Goal: Information Seeking & Learning: Learn about a topic

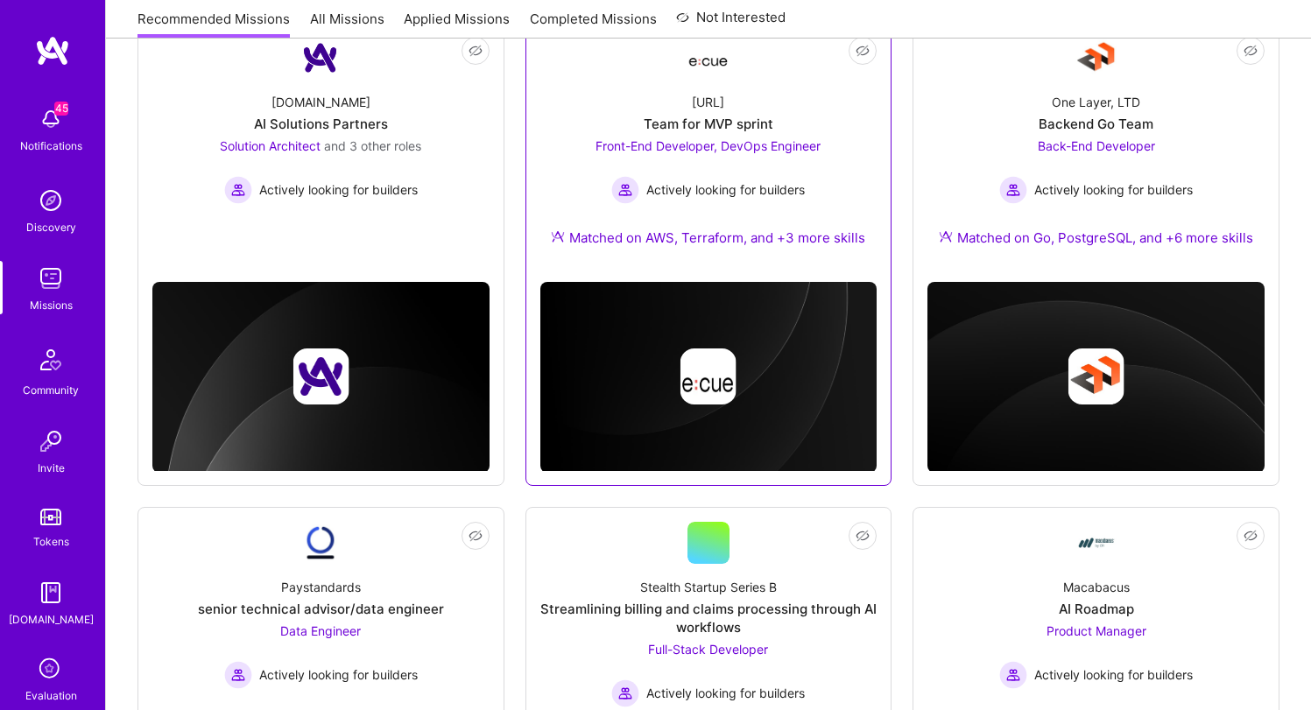
scroll to position [781, 0]
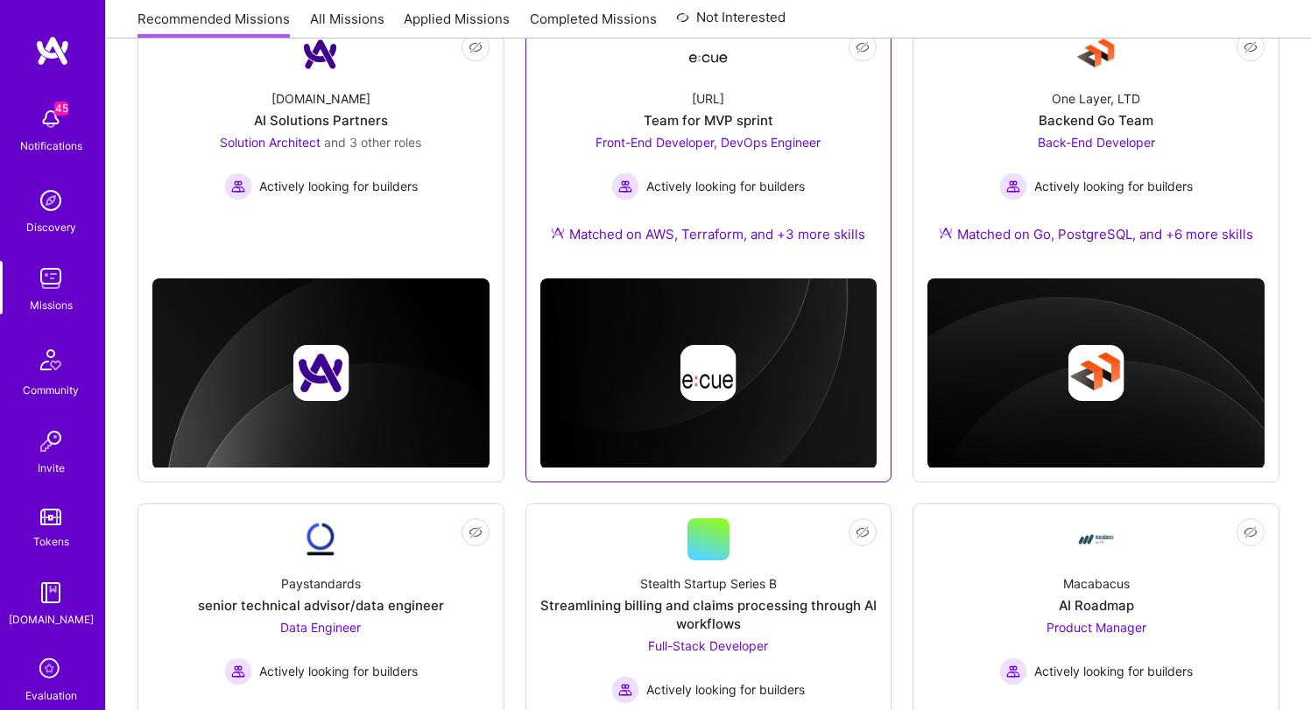
click at [730, 109] on div "[URL] Team for MVP sprint Front-End Developer, DevOps Engineer Actively looking…" at bounding box center [708, 169] width 337 height 189
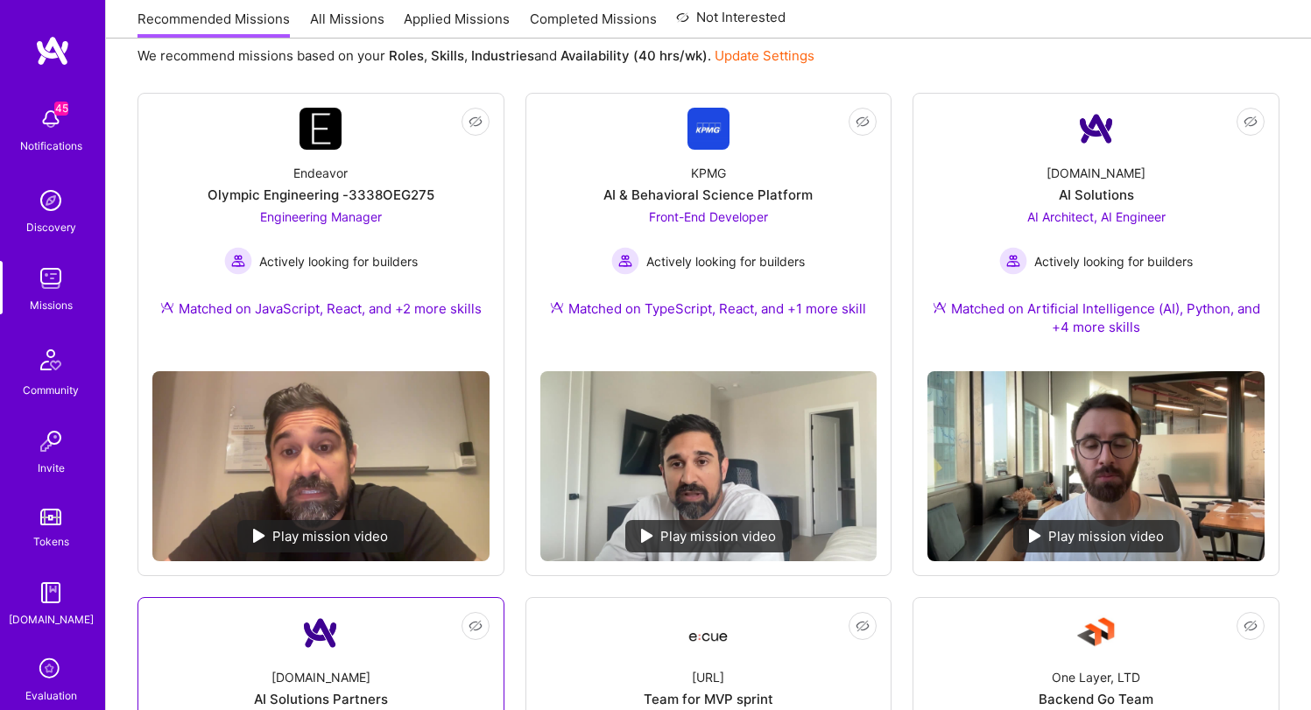
scroll to position [211, 0]
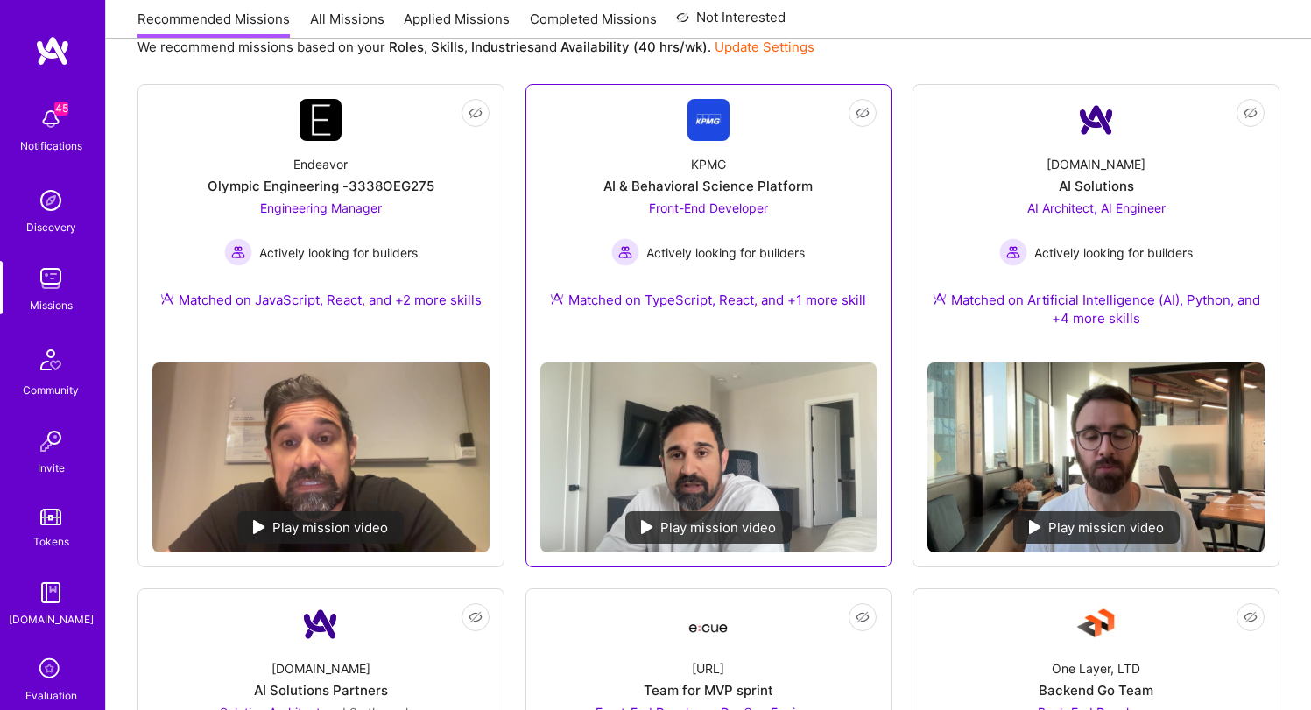
click at [688, 127] on img at bounding box center [709, 120] width 42 height 42
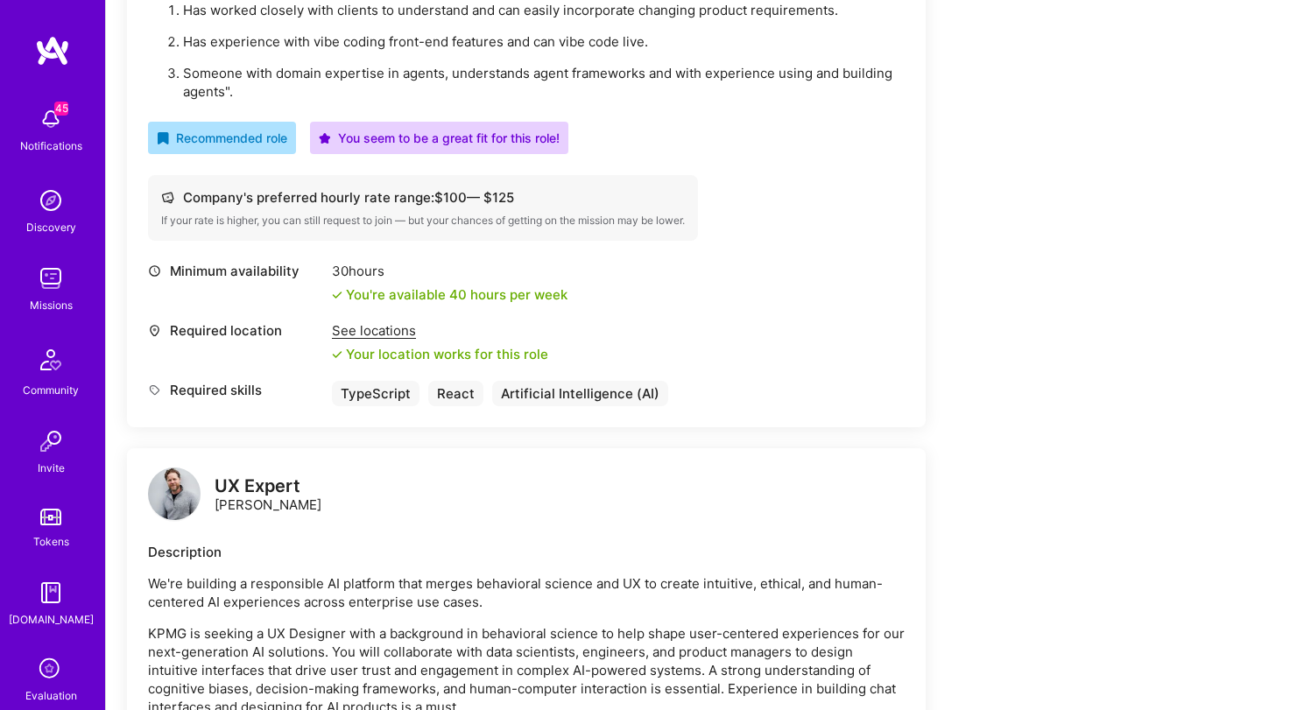
scroll to position [976, 0]
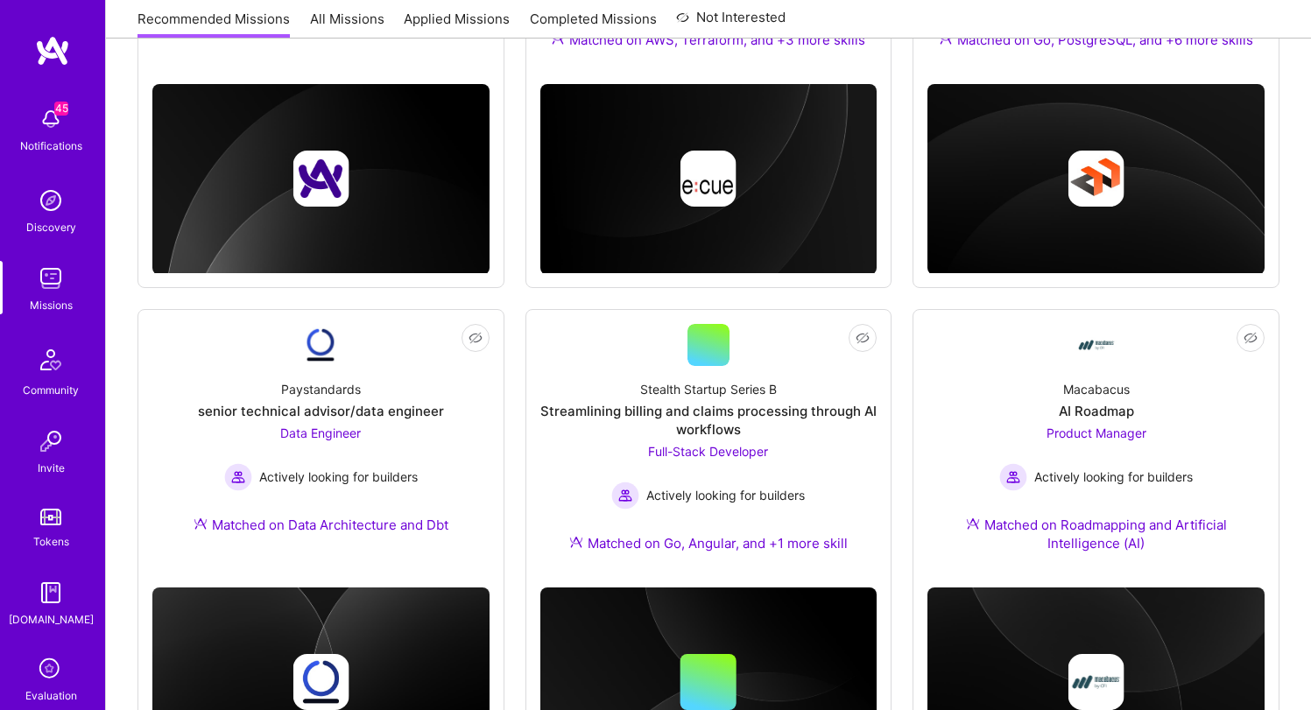
scroll to position [211, 0]
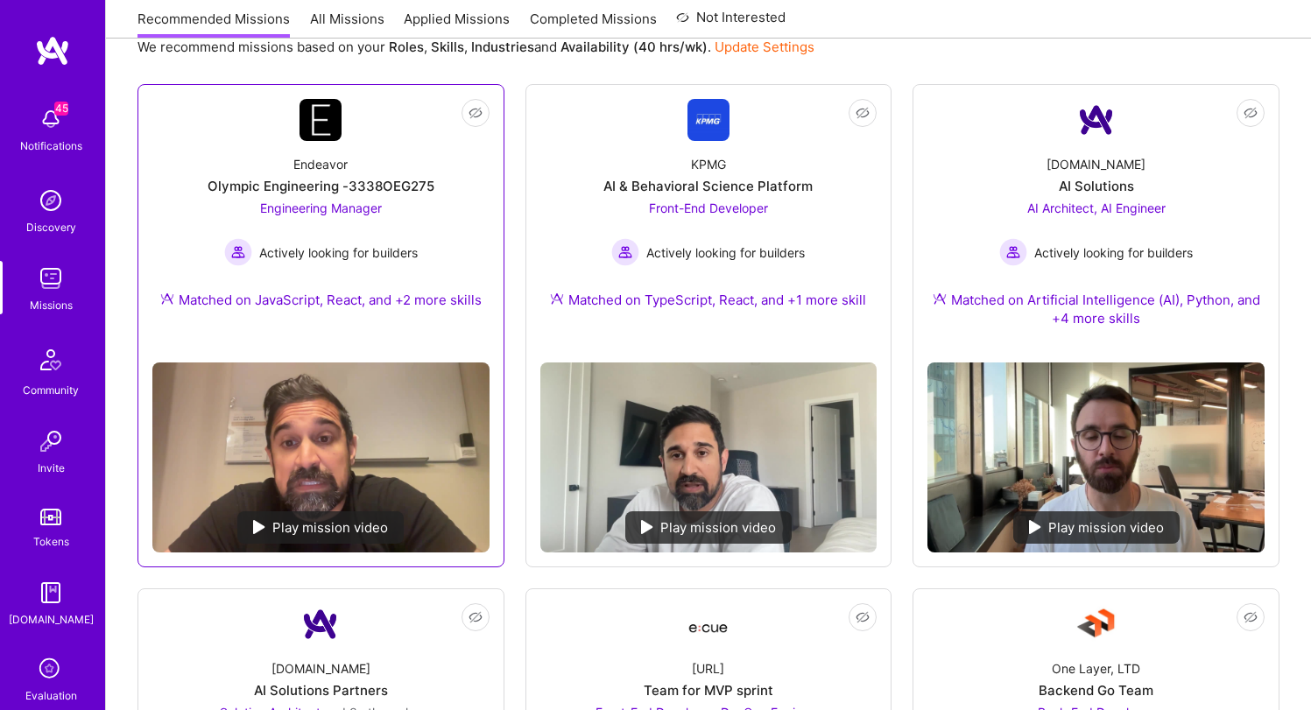
click at [284, 171] on div "Endeavor Olympic Engineering -3338OEG275 Engineering Manager Actively looking f…" at bounding box center [320, 235] width 337 height 189
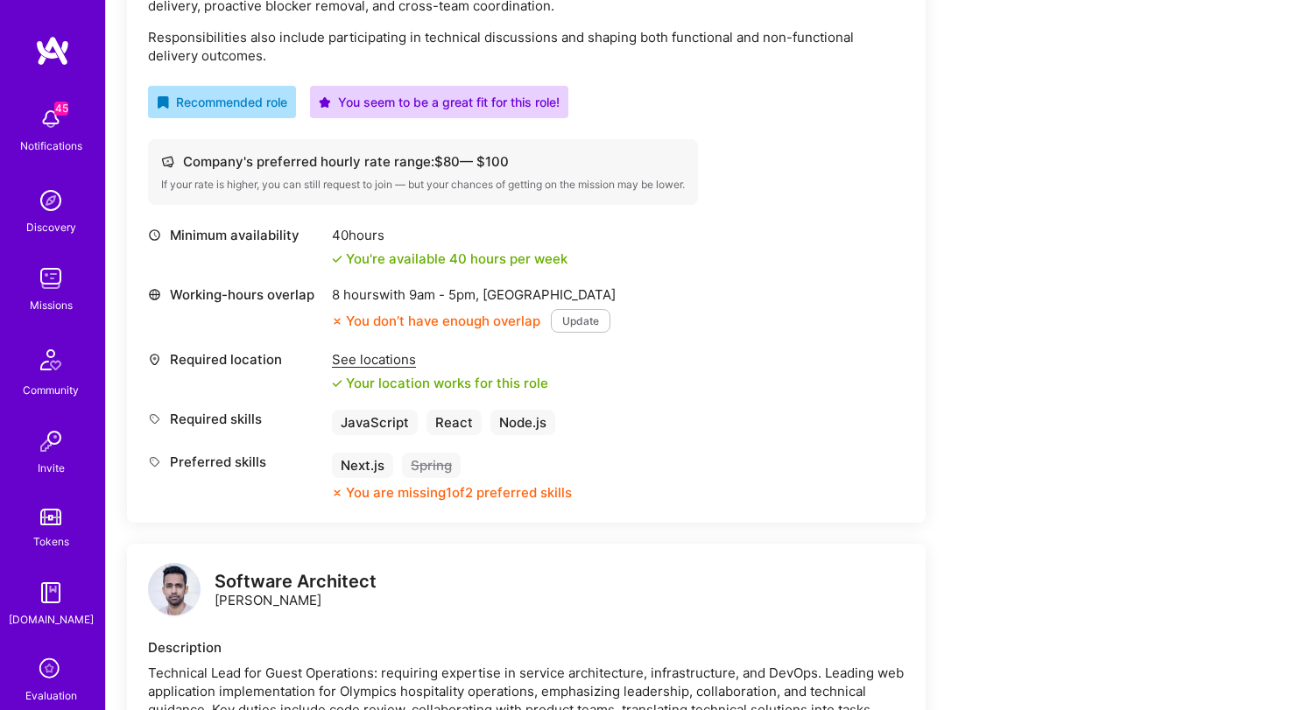
scroll to position [636, 0]
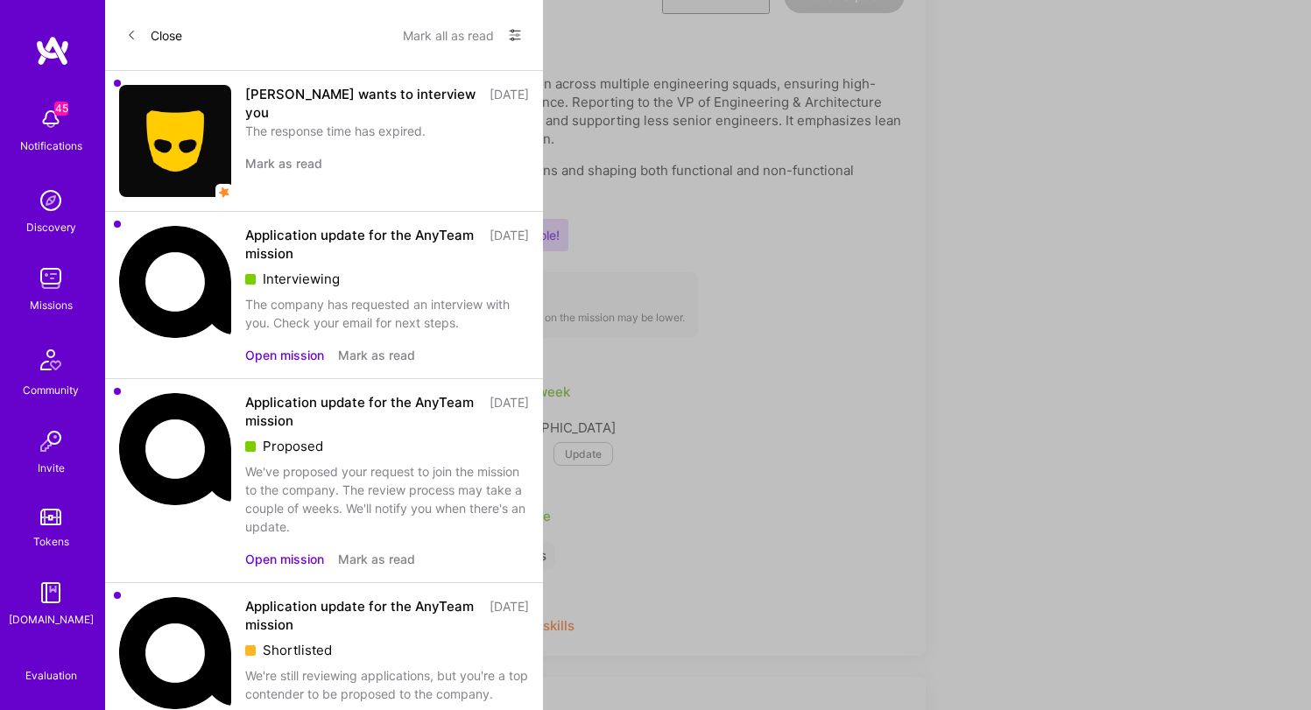
scroll to position [211, 0]
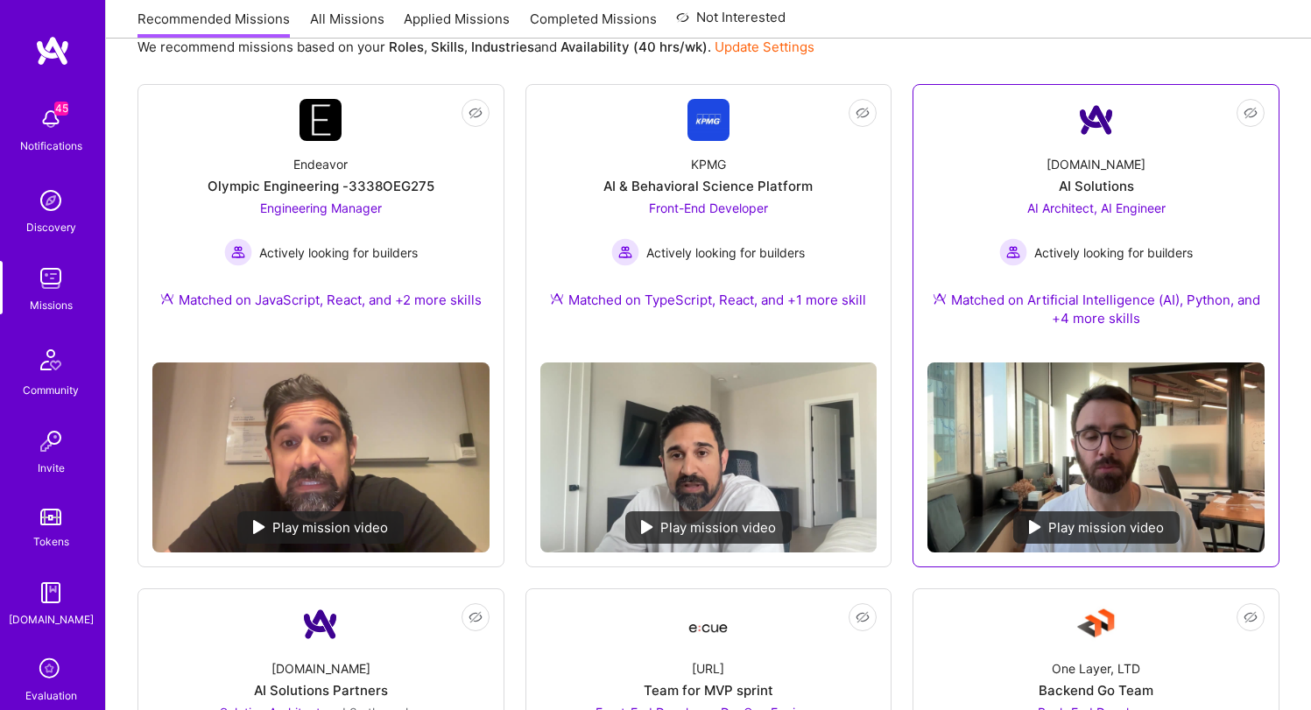
click at [946, 212] on div "[DOMAIN_NAME] AI Solutions AI Architect, AI Engineer Actively looking for build…" at bounding box center [1096, 245] width 337 height 208
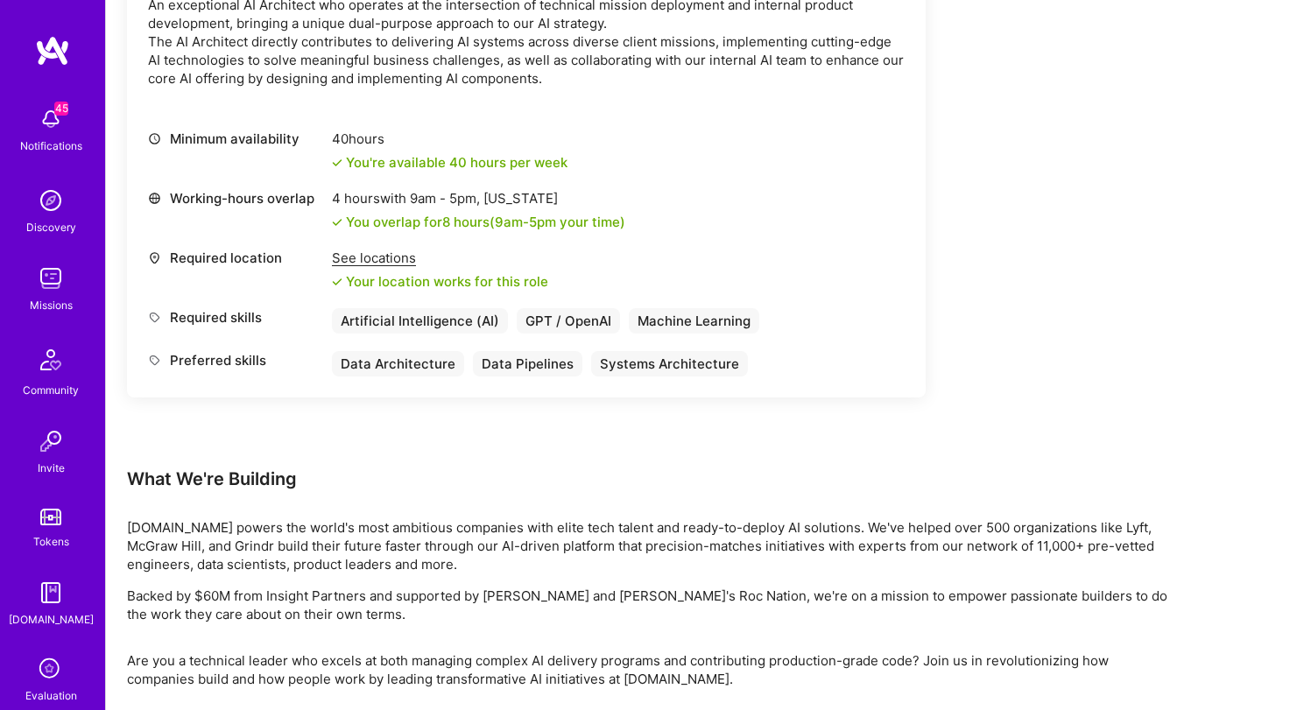
scroll to position [1238, 0]
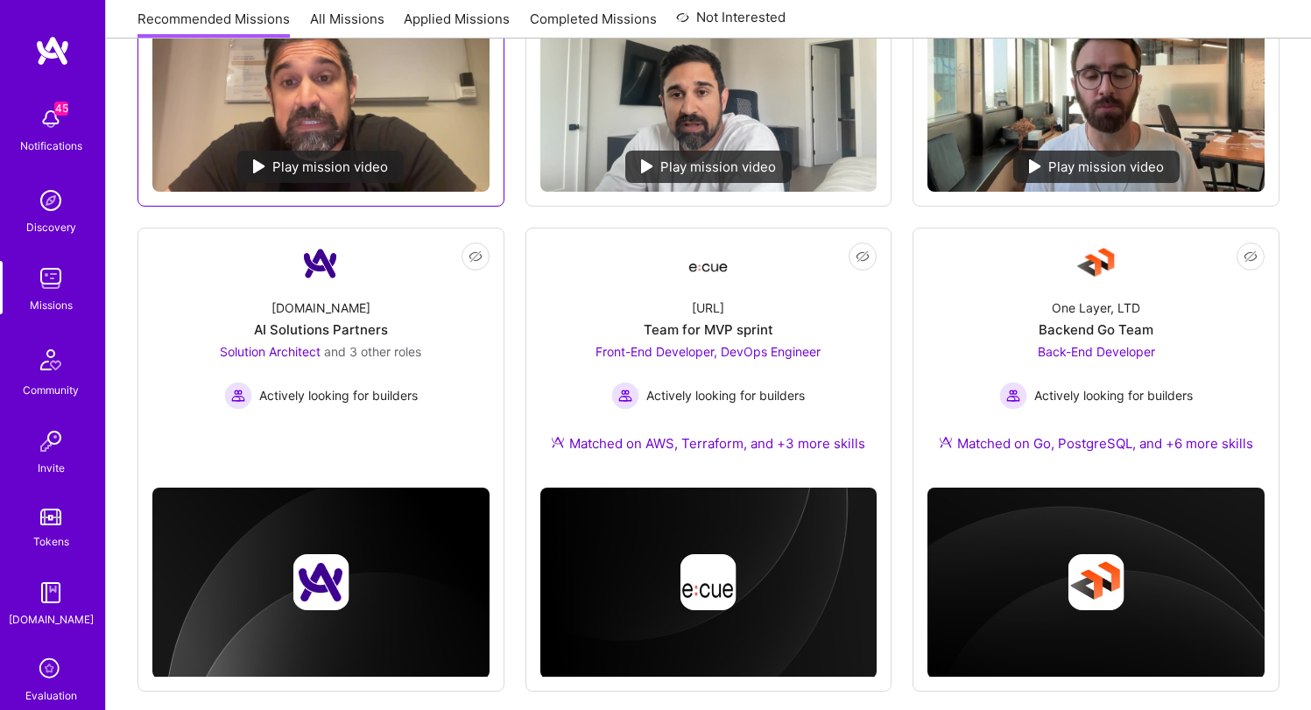
scroll to position [612, 0]
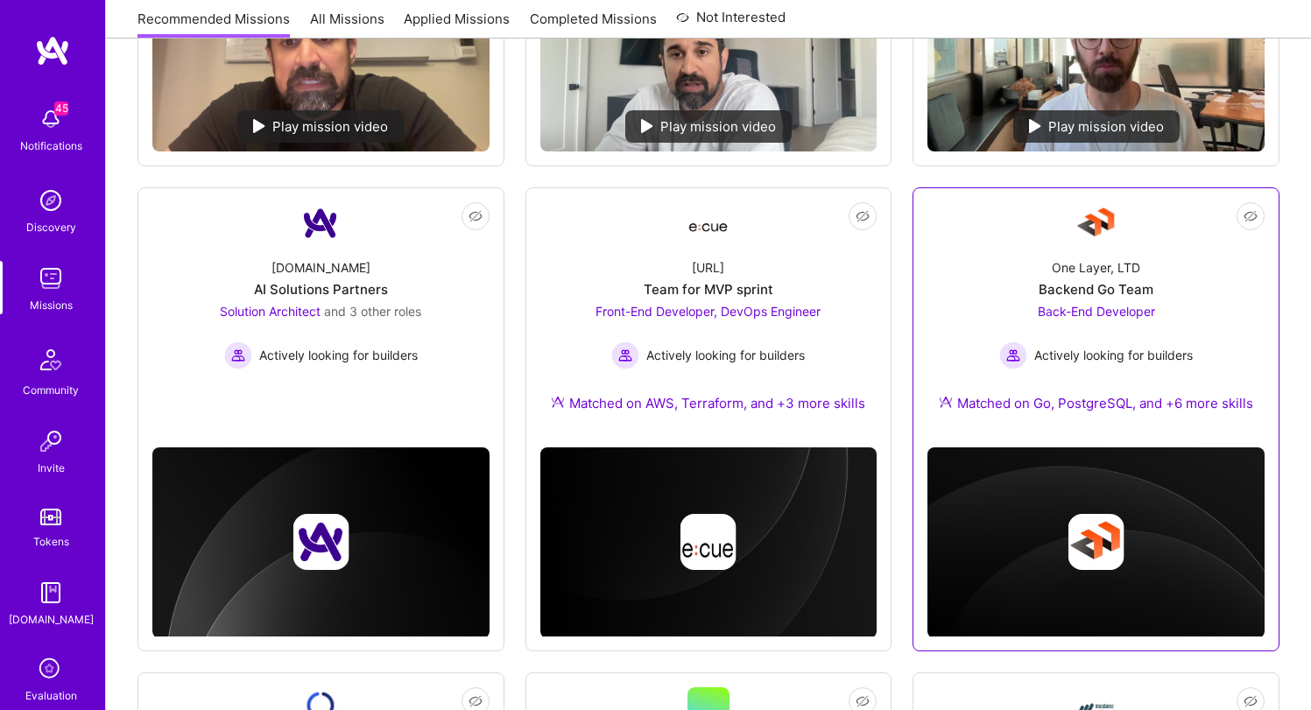
click at [1043, 264] on div "One Layer, LTD Backend Go Team Back-End Developer Actively looking for builders…" at bounding box center [1096, 338] width 337 height 189
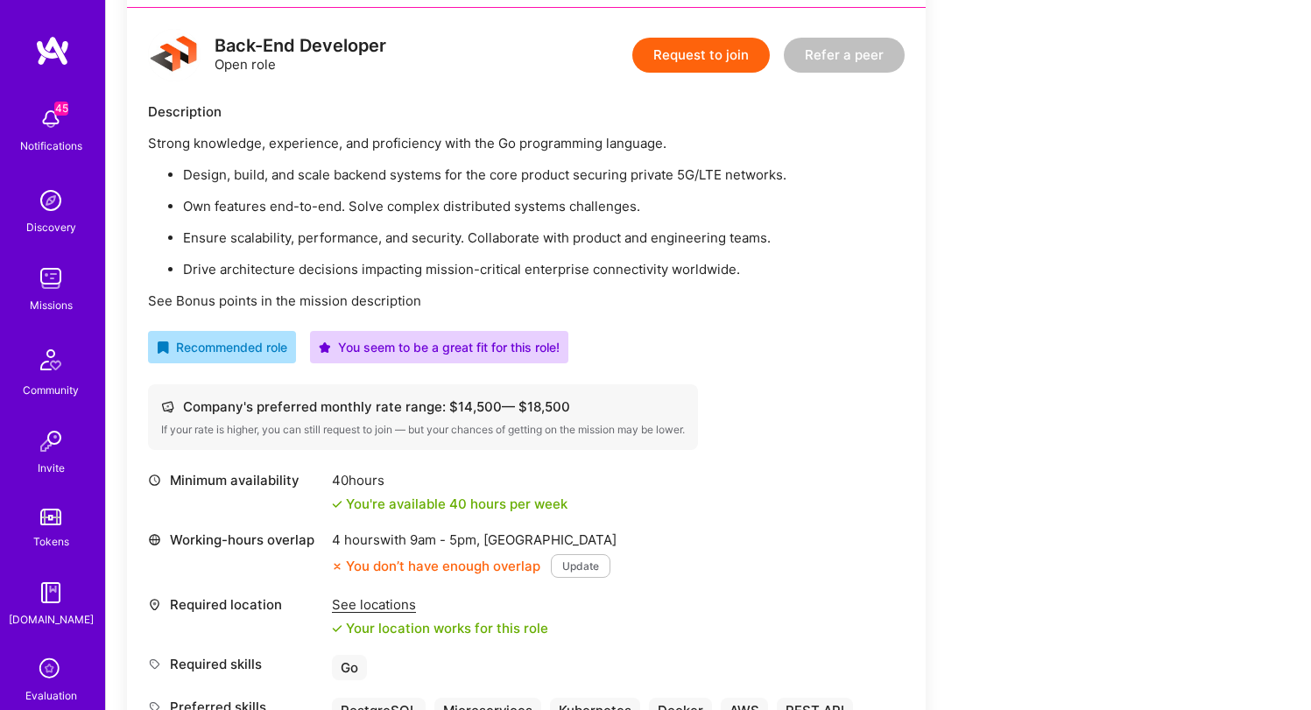
scroll to position [449, 0]
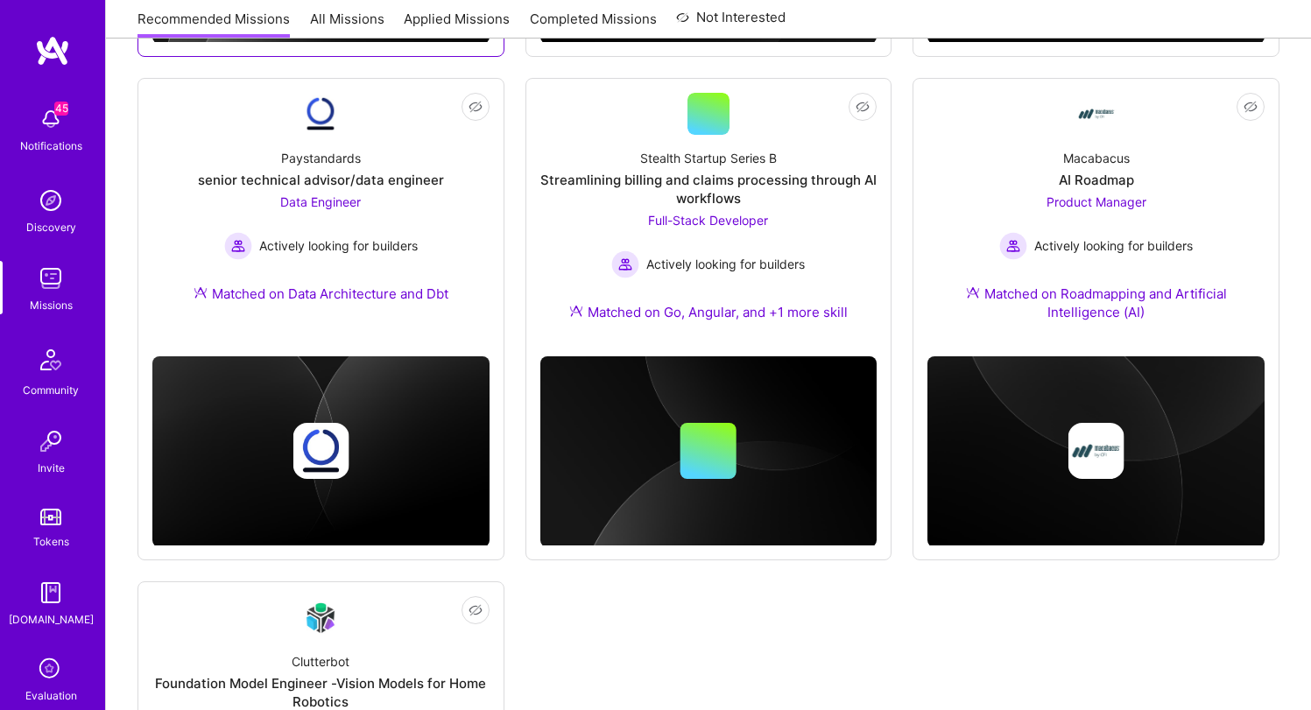
scroll to position [1210, 0]
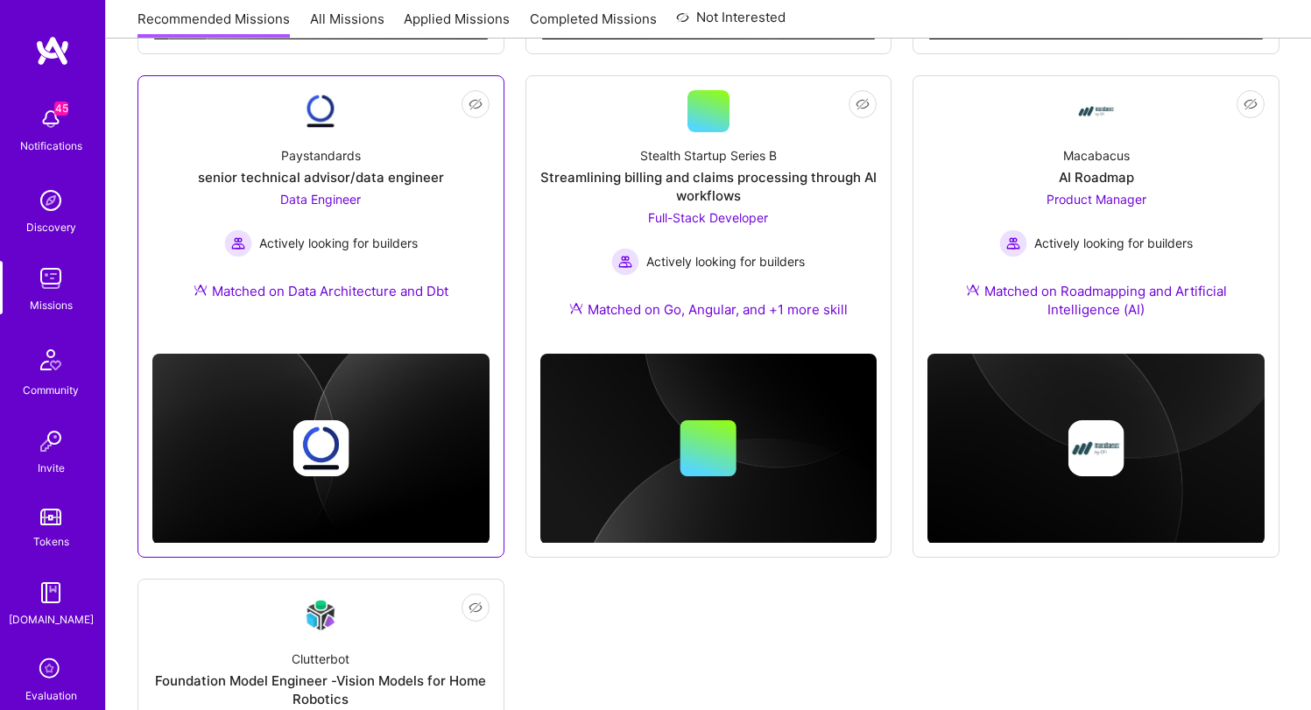
click at [352, 188] on div "Paystandards senior technical advisor/data engineer Data Engineer Actively look…" at bounding box center [320, 226] width 337 height 189
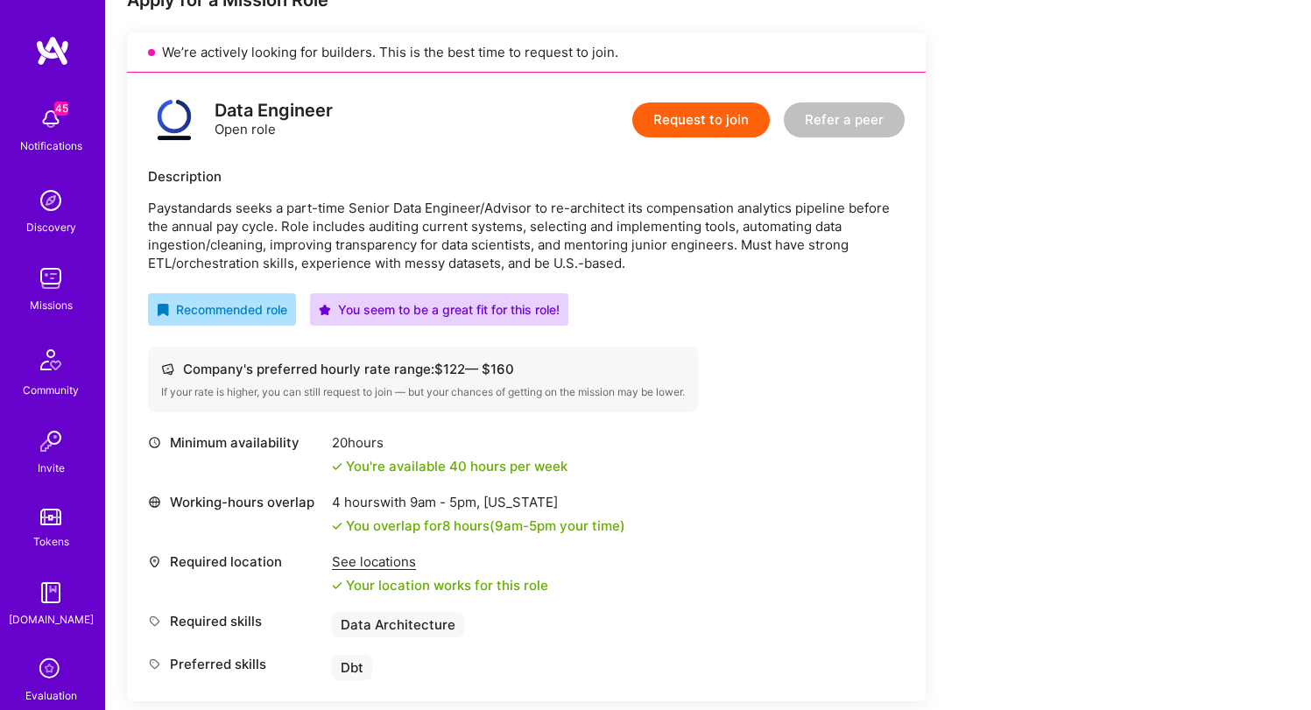
scroll to position [364, 0]
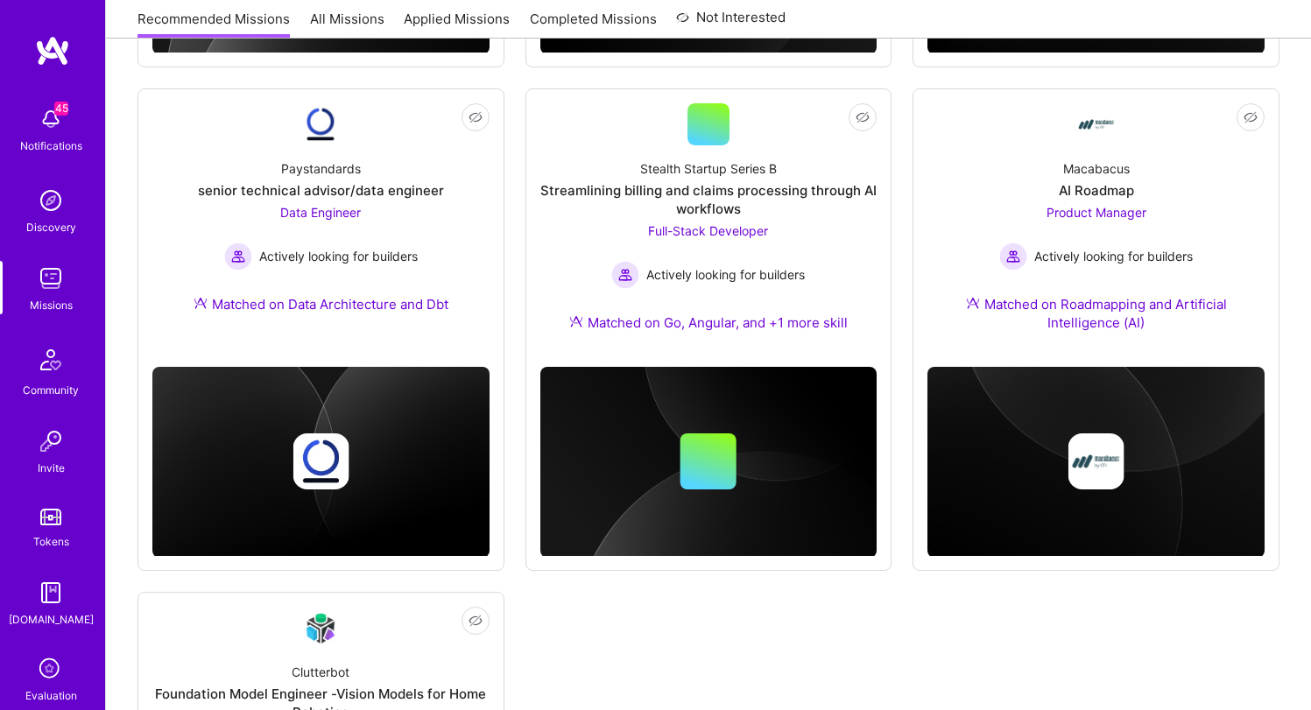
scroll to position [1113, 0]
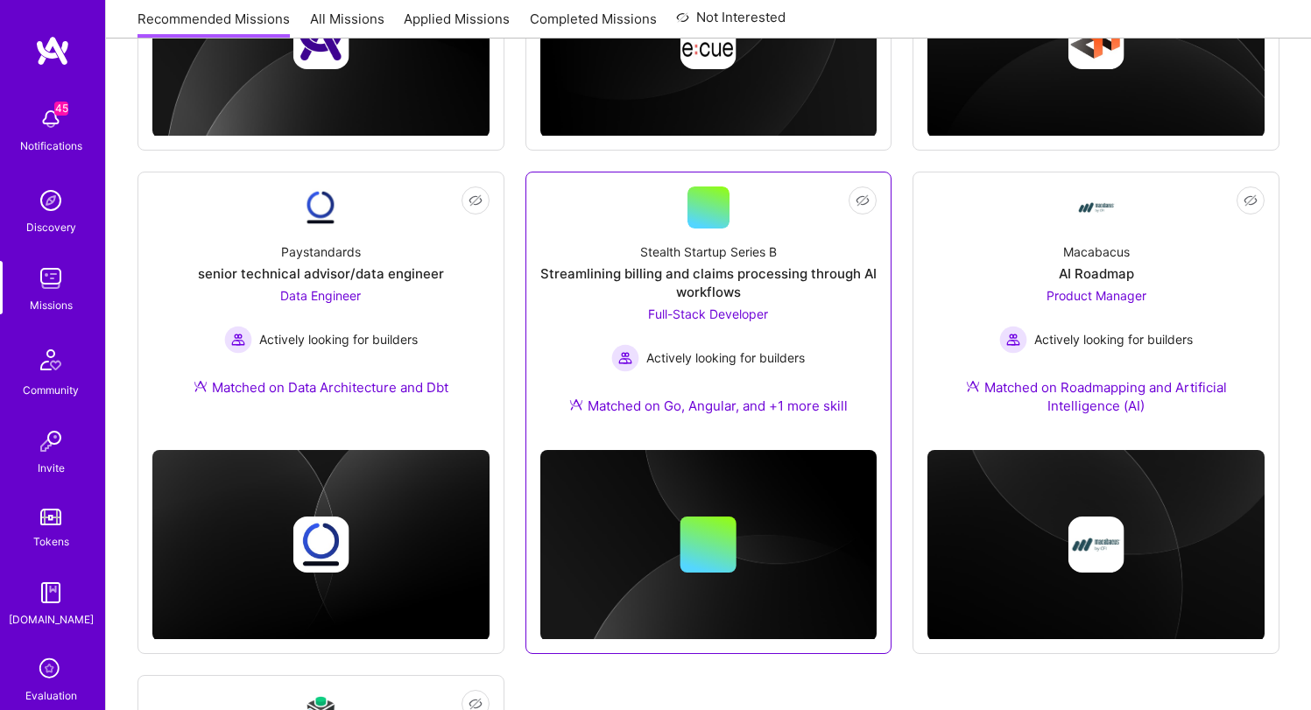
click at [682, 268] on div "Streamlining billing and claims processing through AI workflows" at bounding box center [708, 283] width 337 height 37
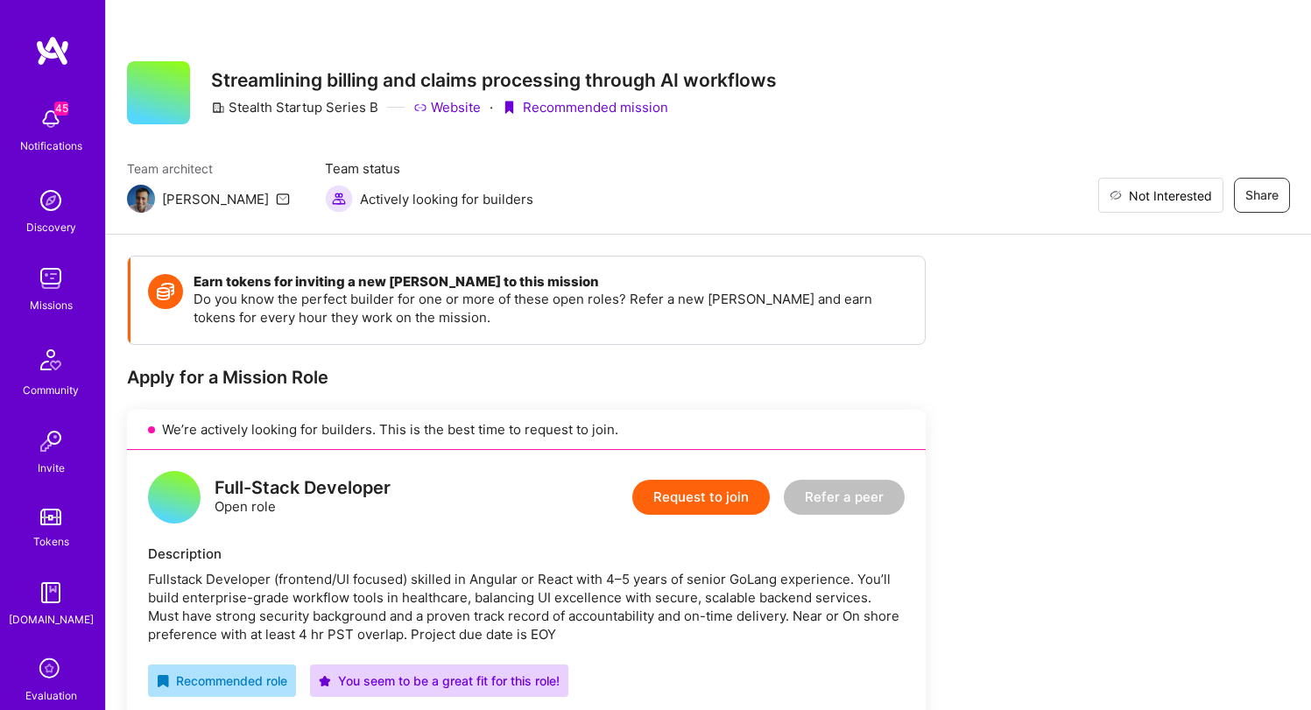
click at [1180, 187] on span "Not Interested" at bounding box center [1170, 196] width 83 height 18
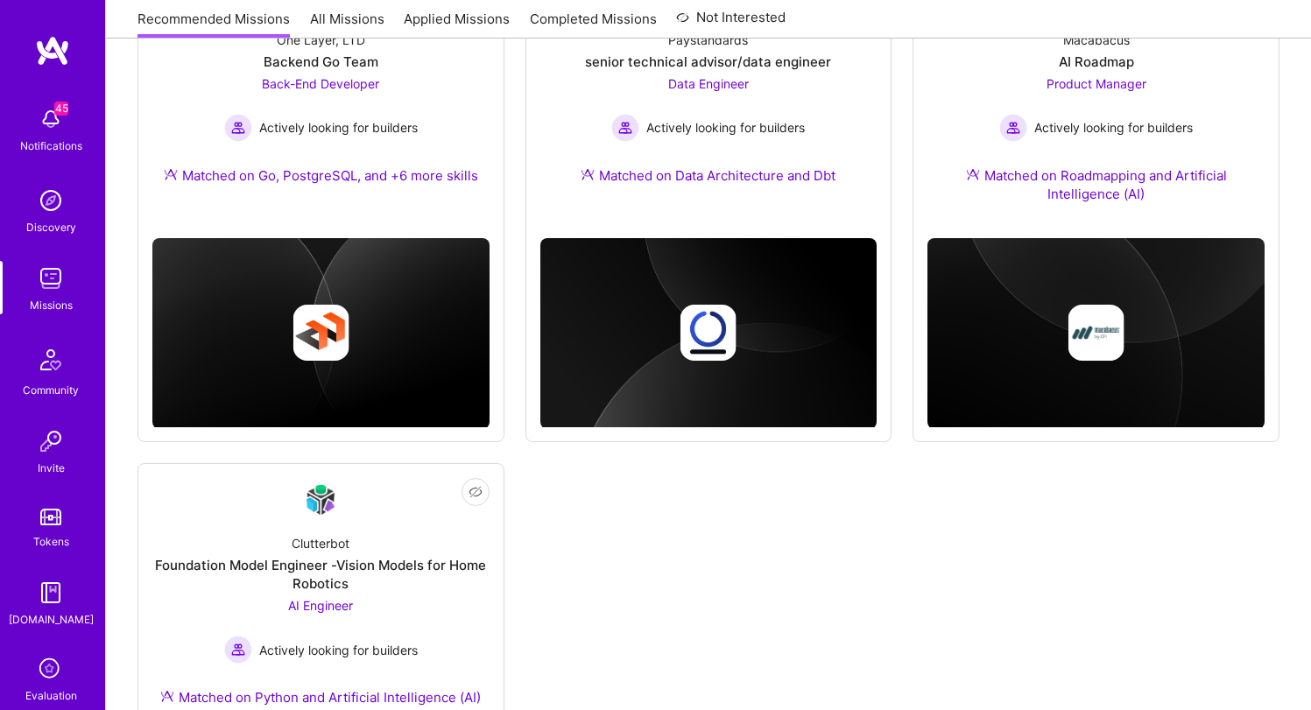
scroll to position [1293, 0]
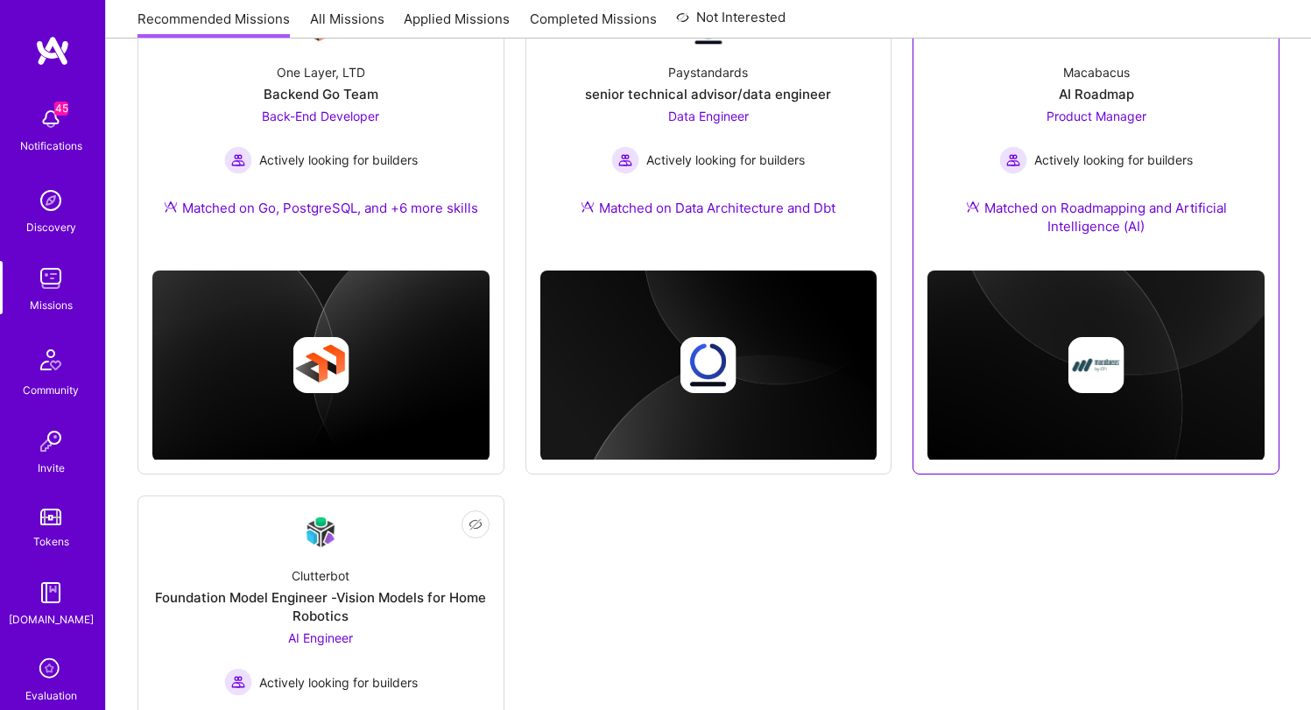
click at [1075, 116] on span "Product Manager" at bounding box center [1097, 116] width 100 height 15
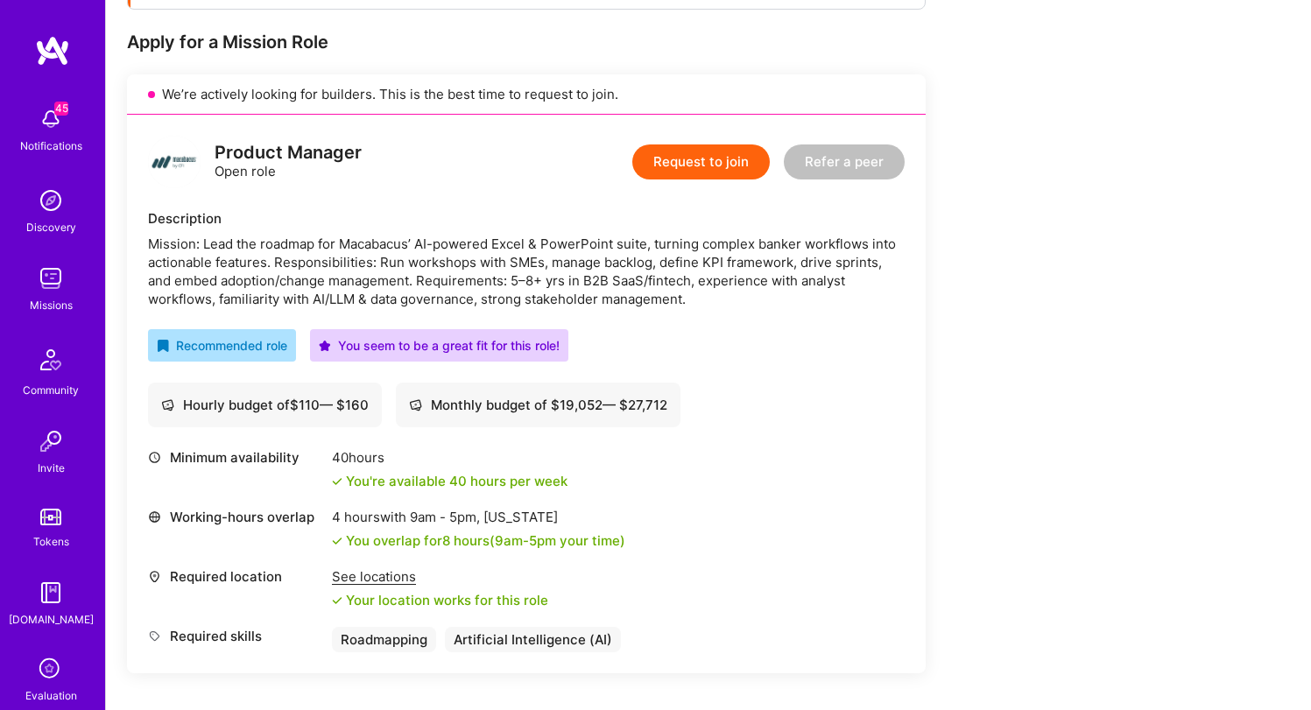
scroll to position [343, 0]
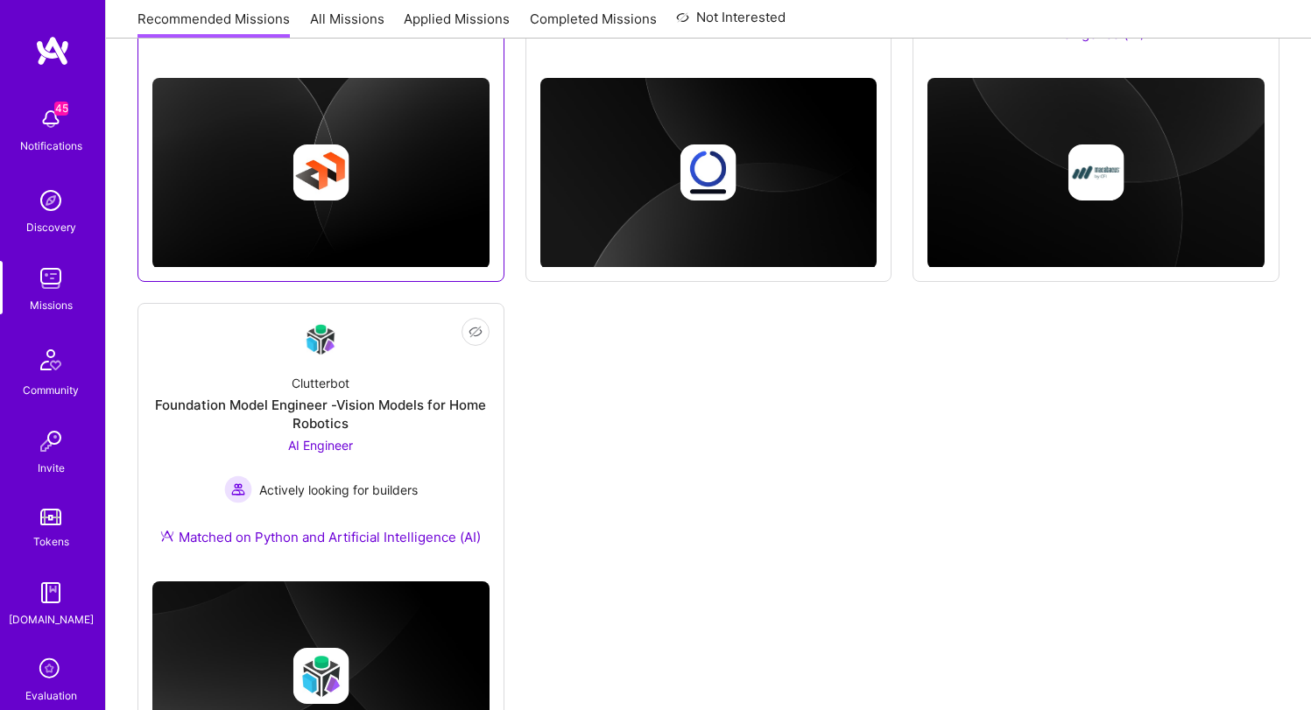
scroll to position [1506, 0]
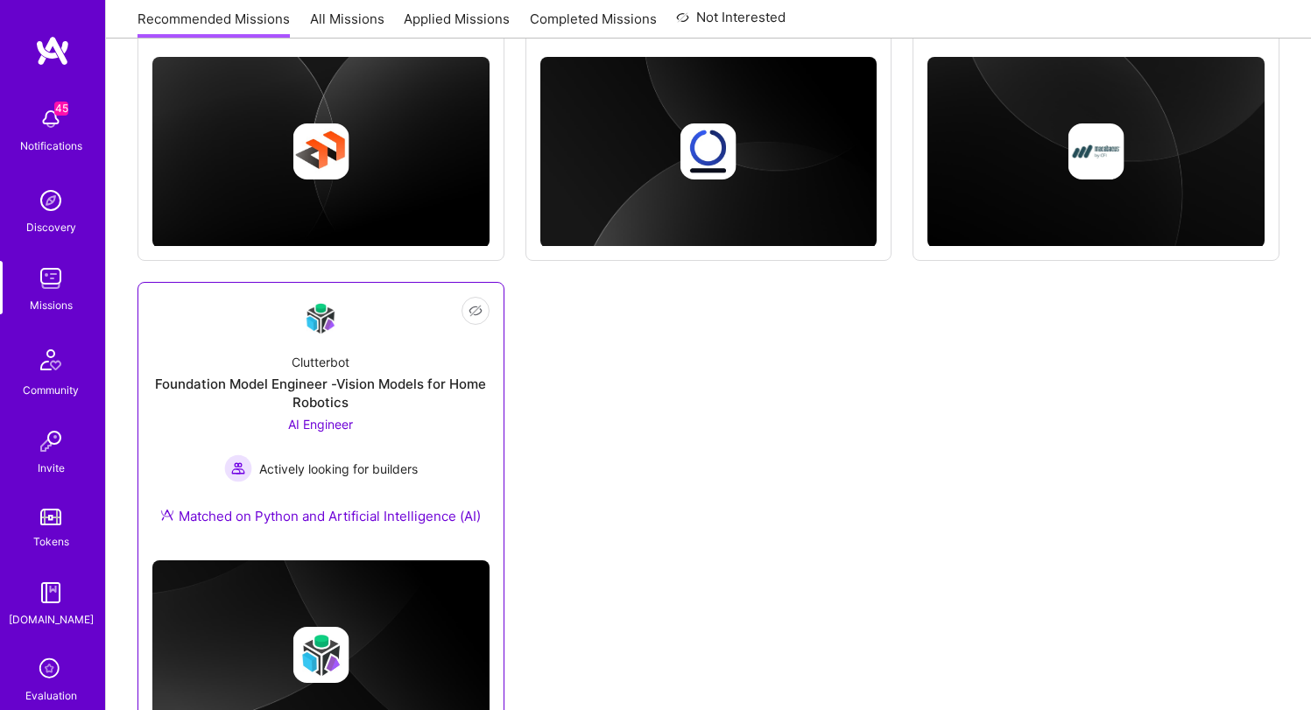
click at [283, 378] on div "Foundation Model Engineer -Vision Models for Home Robotics" at bounding box center [320, 393] width 337 height 37
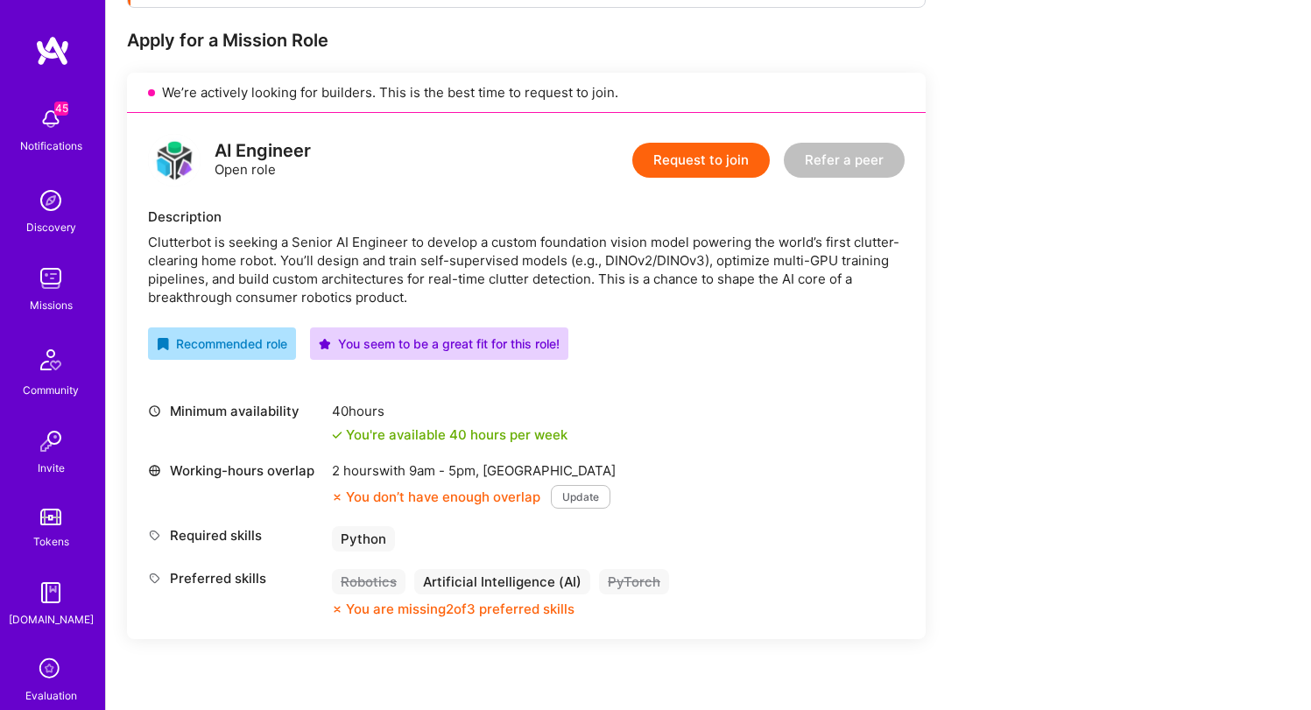
scroll to position [328, 0]
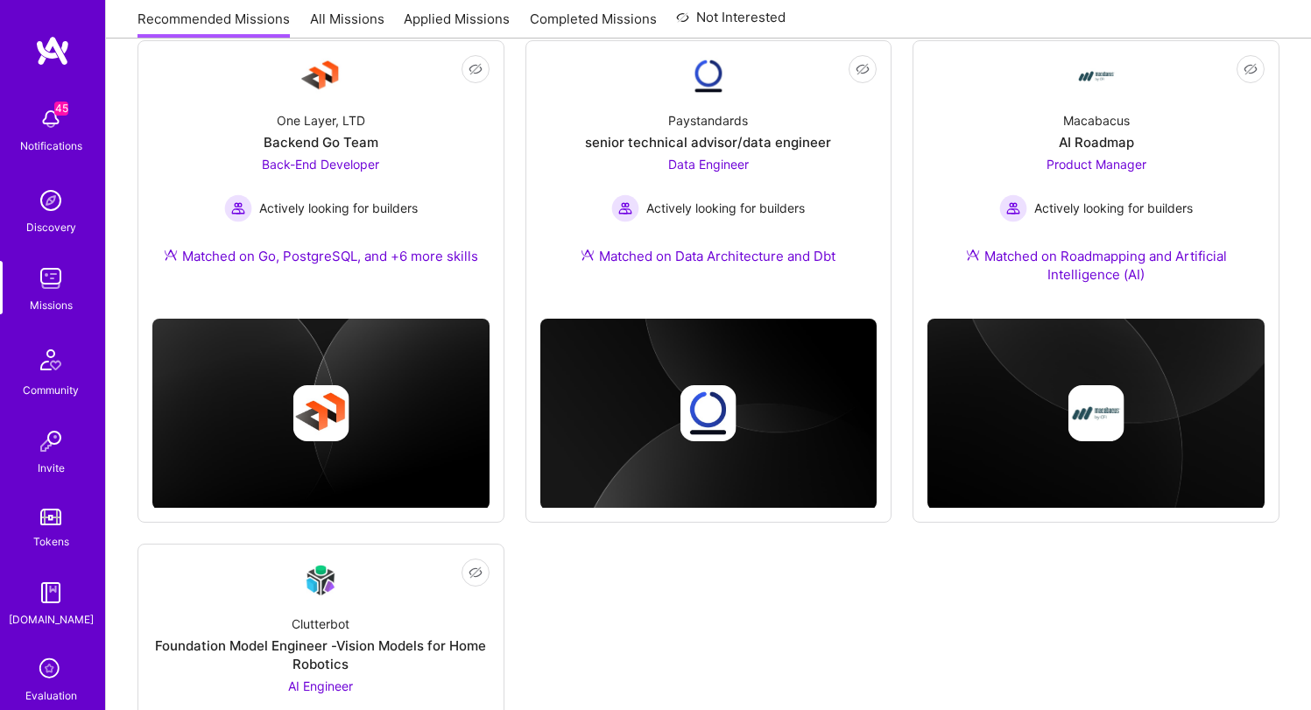
scroll to position [1246, 0]
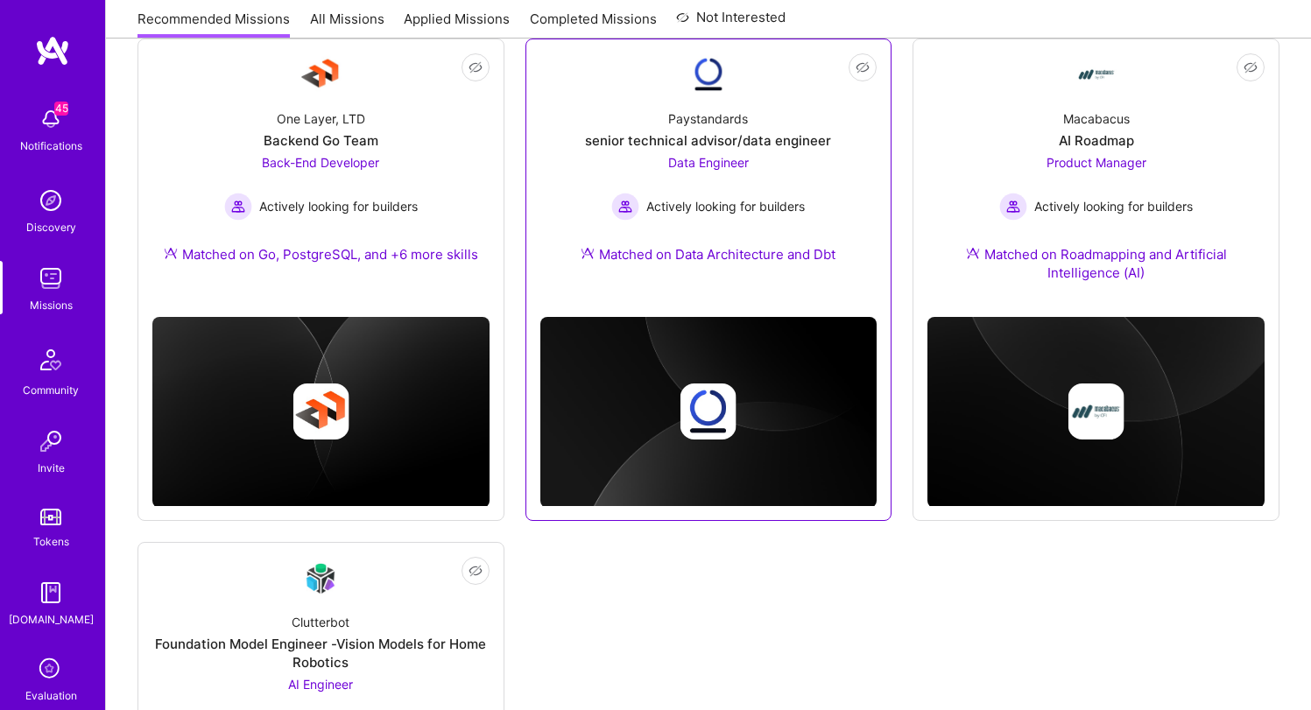
click at [665, 119] on div "Paystandards senior technical advisor/data engineer Data Engineer Actively look…" at bounding box center [708, 189] width 337 height 189
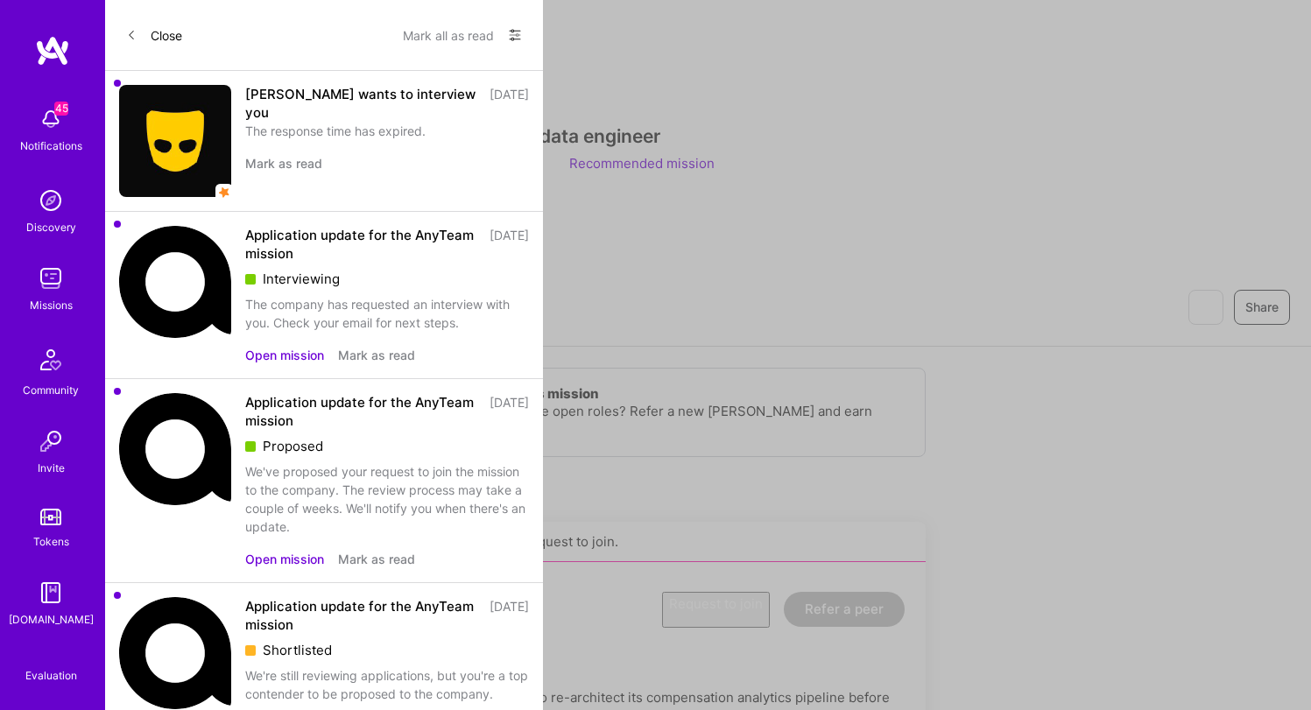
scroll to position [1246, 0]
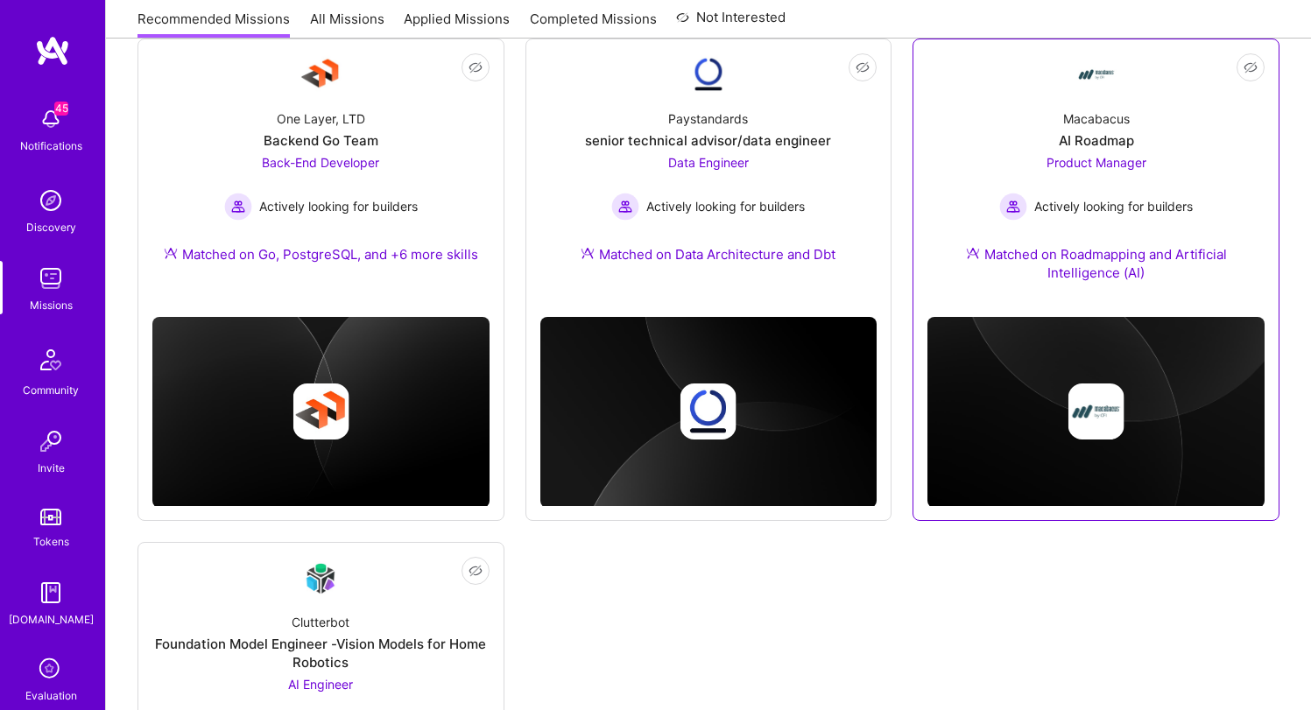
click at [1049, 170] on div "Product Manager Actively looking for builders" at bounding box center [1096, 186] width 194 height 67
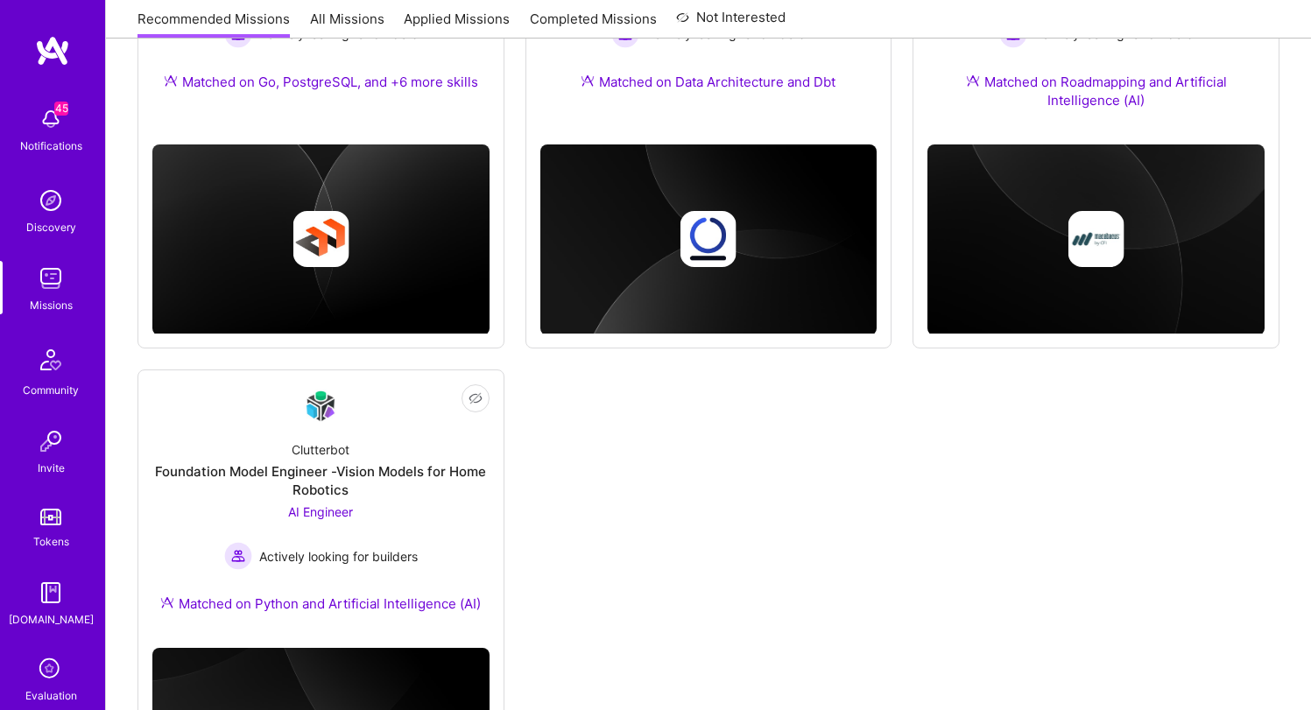
scroll to position [1603, 0]
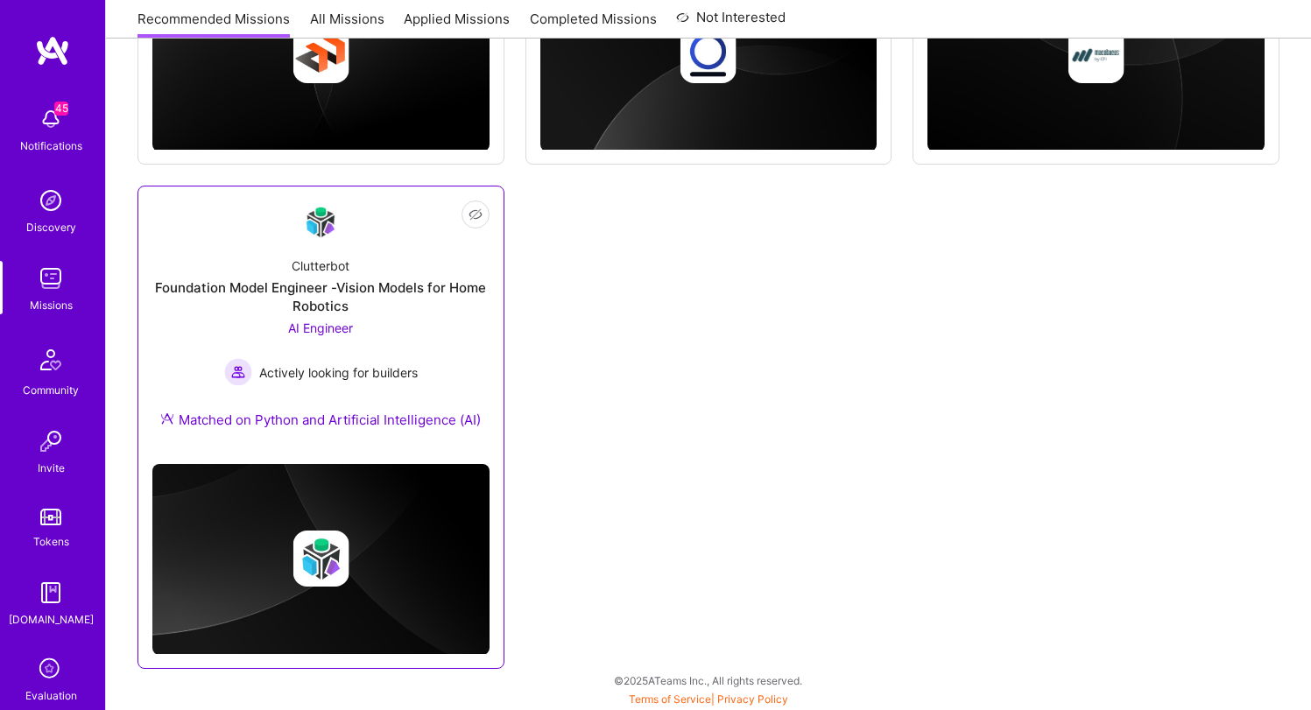
click at [406, 250] on div "Clutterbot Foundation Model Engineer -Vision Models for Home Robotics AI Engine…" at bounding box center [320, 347] width 337 height 208
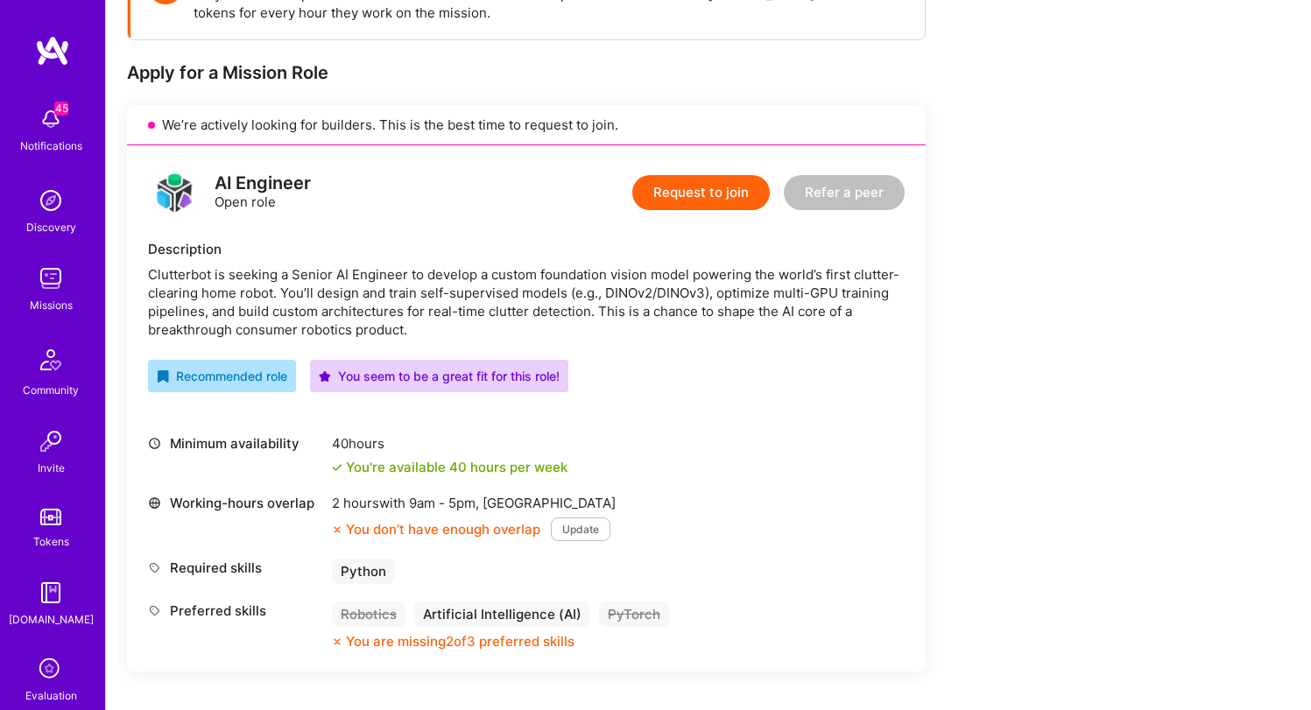
scroll to position [279, 0]
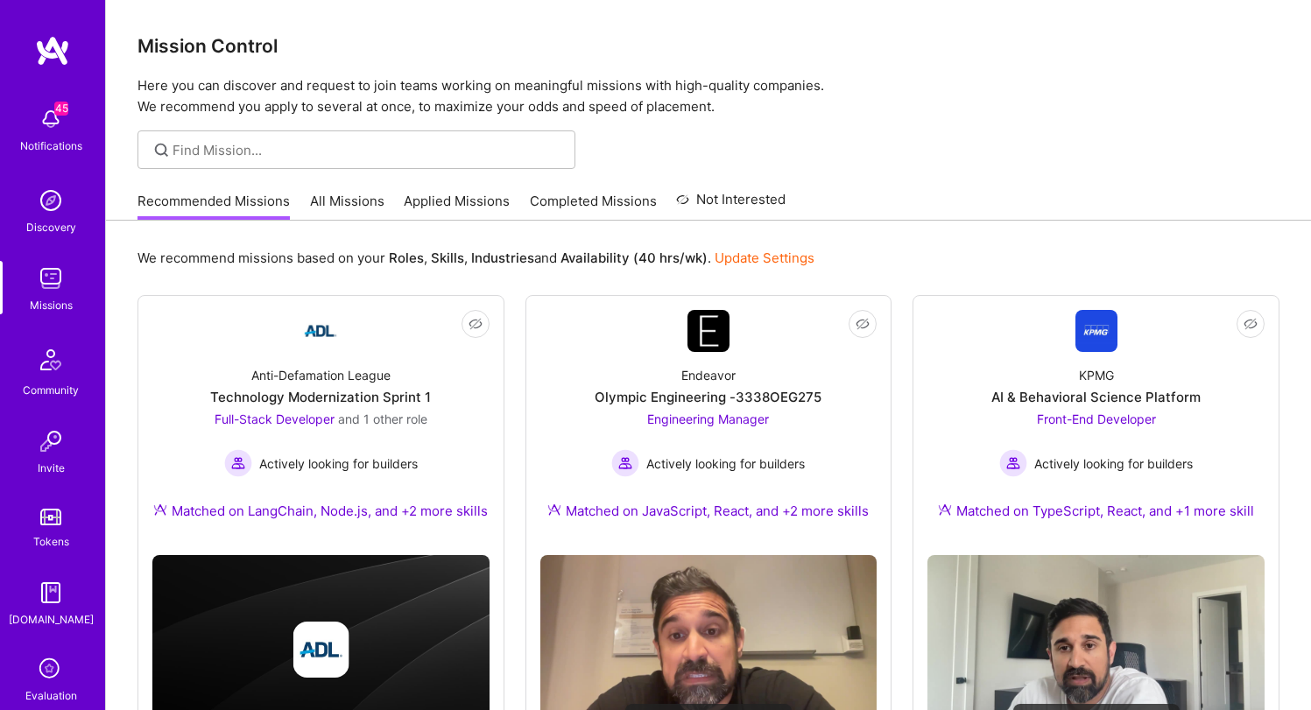
click at [332, 200] on link "All Missions" at bounding box center [347, 206] width 74 height 29
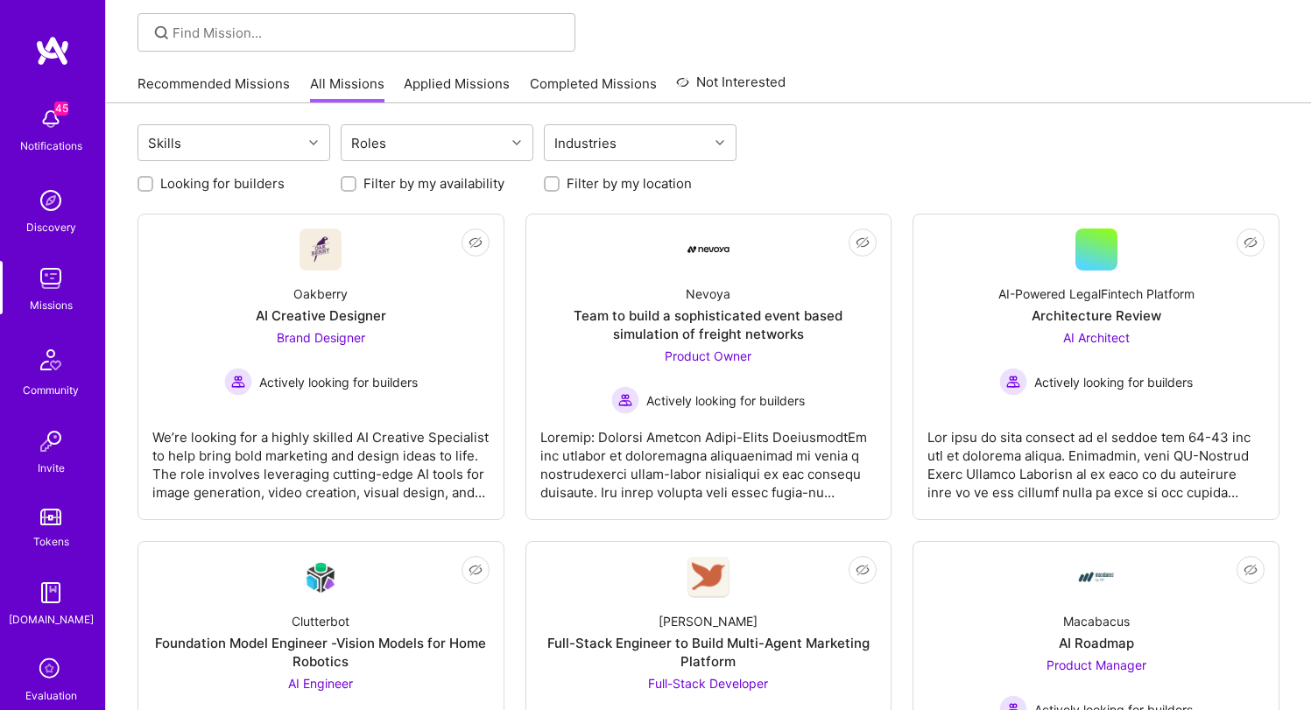
scroll to position [116, 0]
click at [239, 186] on label "Looking for builders" at bounding box center [222, 185] width 124 height 18
click at [153, 186] on input "Looking for builders" at bounding box center [147, 186] width 12 height 12
checkbox input "true"
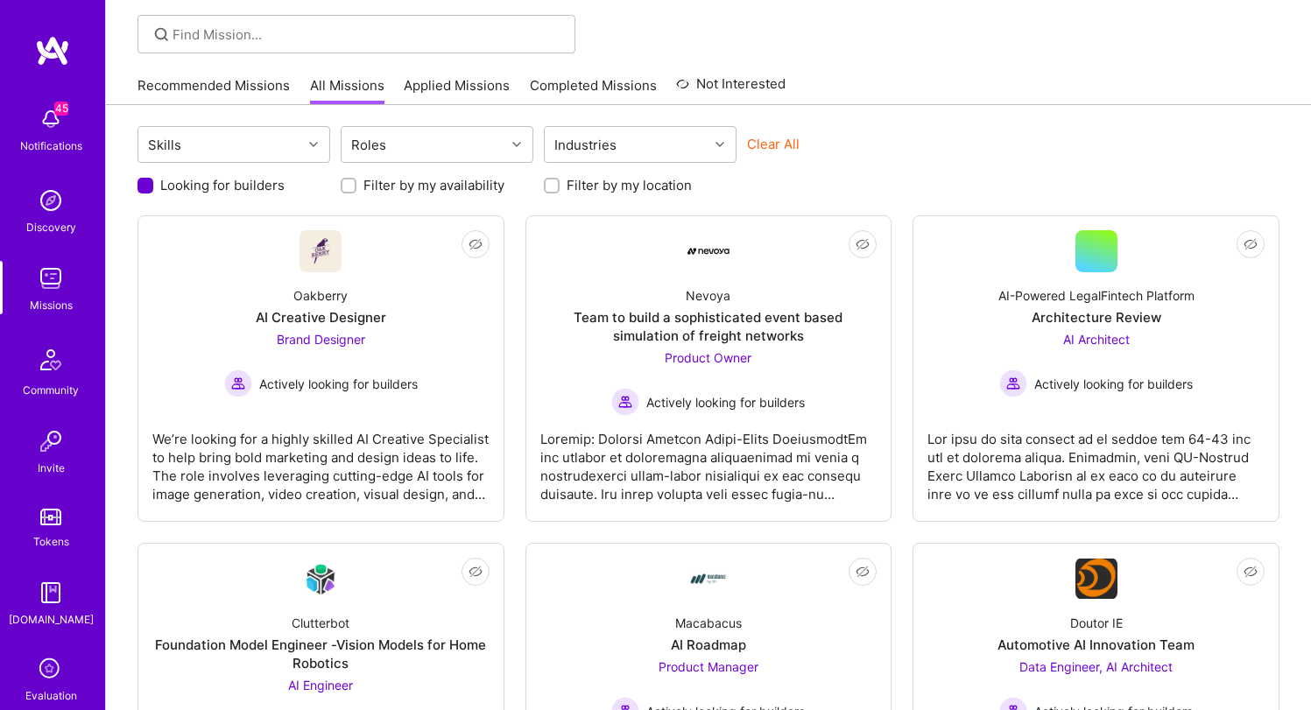
scroll to position [0, 0]
click at [427, 180] on label "Filter by my availability" at bounding box center [433, 185] width 141 height 18
click at [356, 180] on input "Filter by my availability" at bounding box center [350, 186] width 12 height 12
checkbox input "true"
click at [651, 187] on label "Filter by my location" at bounding box center [629, 185] width 125 height 18
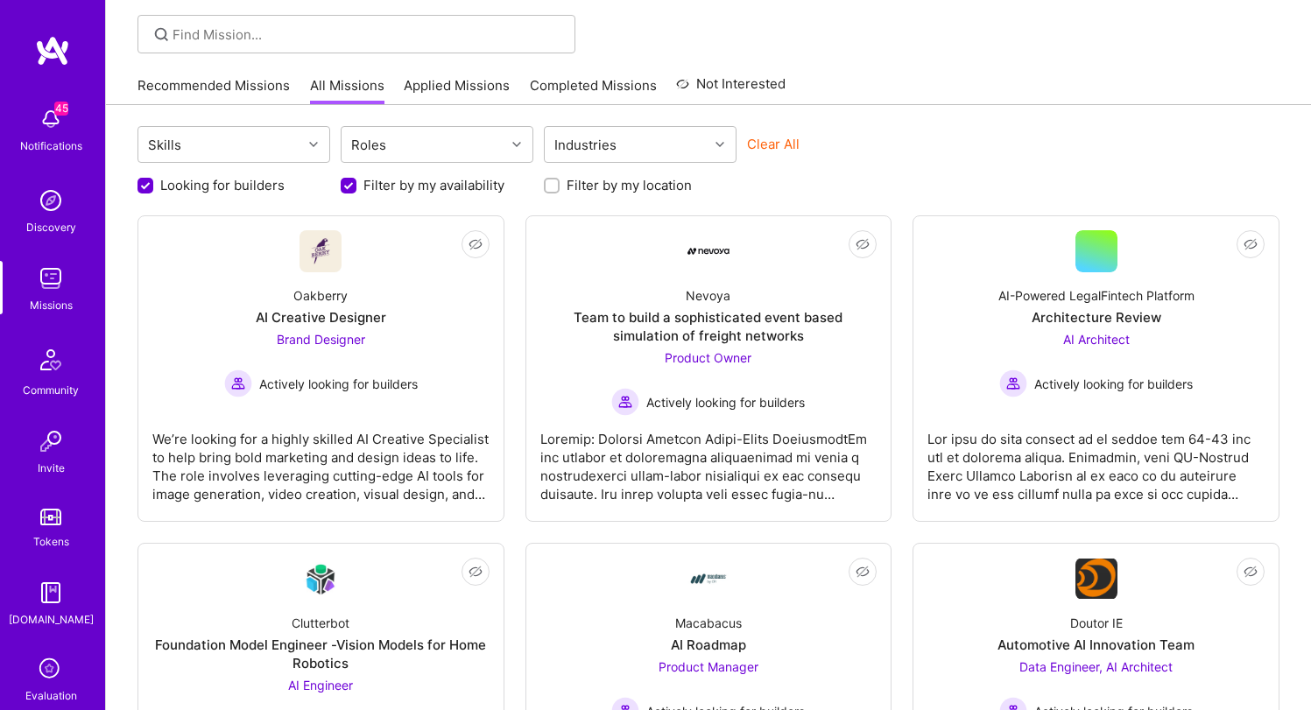
click at [560, 187] on input "Filter by my location" at bounding box center [553, 186] width 12 height 12
checkbox input "true"
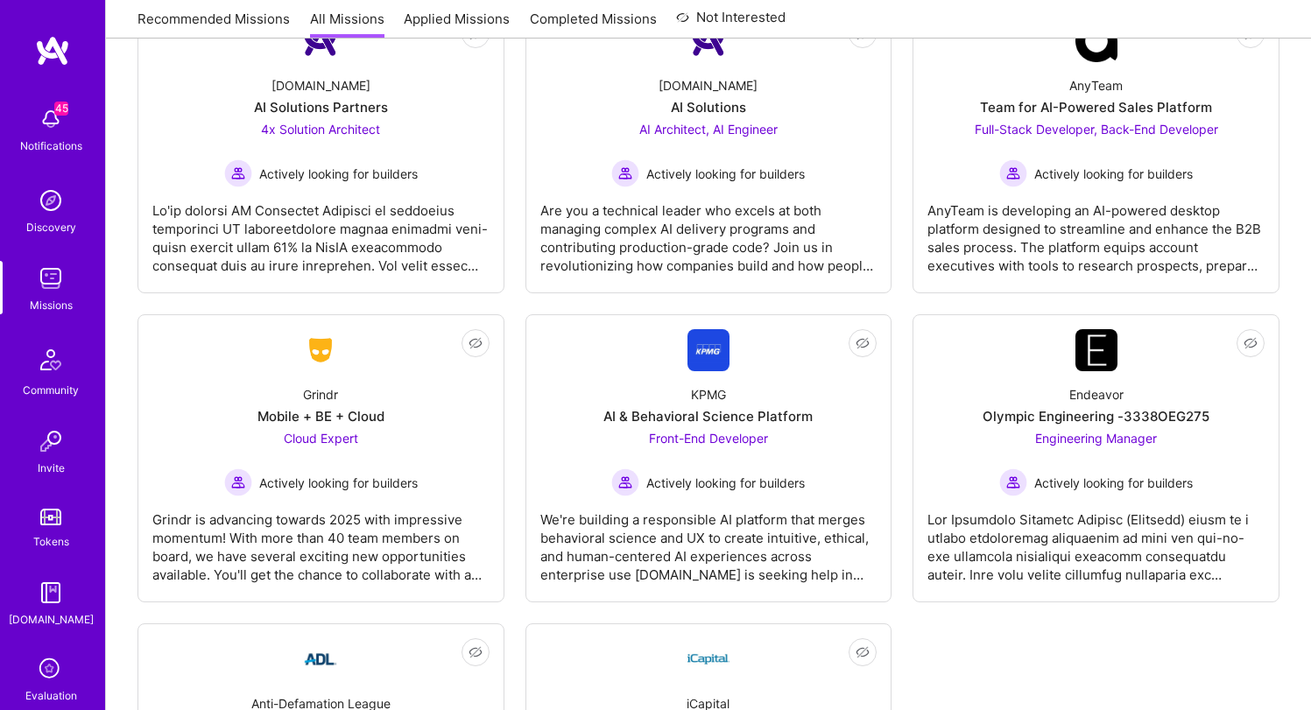
scroll to position [1534, 0]
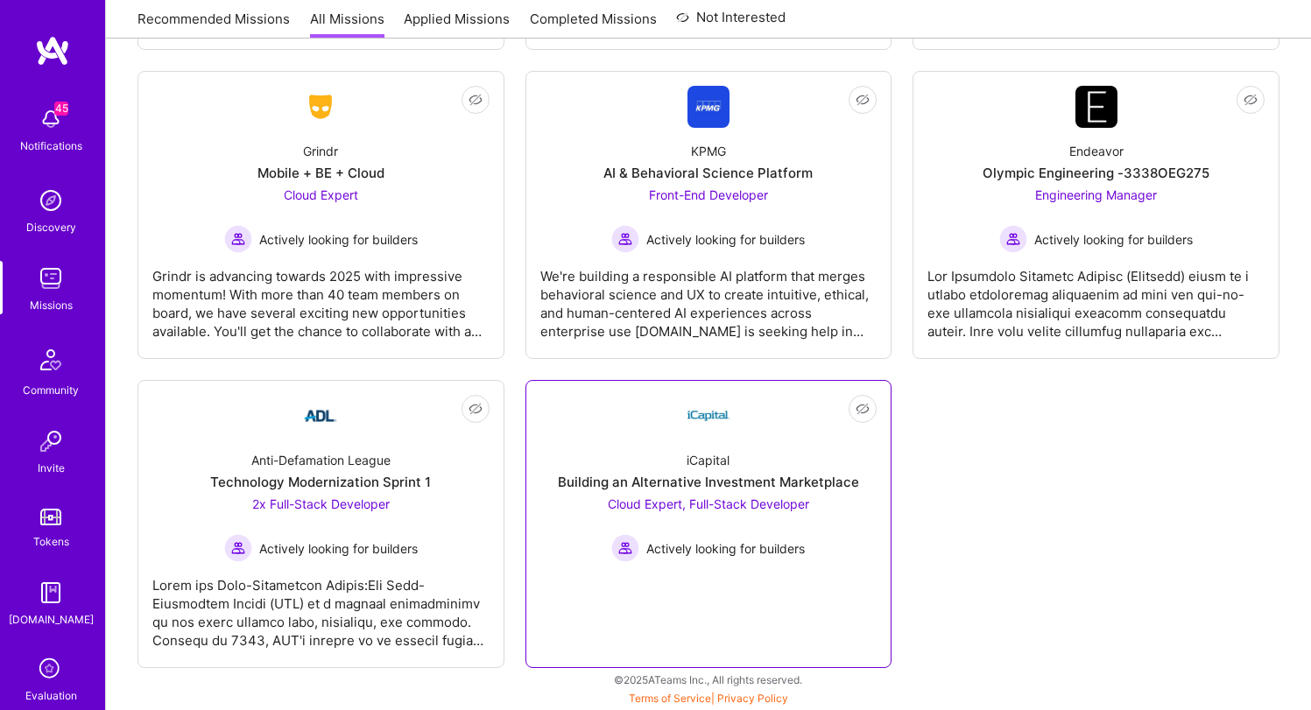
click at [617, 409] on link "Not Interested iCapital Building an Alternative Investment Marketplace Cloud Ex…" at bounding box center [708, 524] width 337 height 258
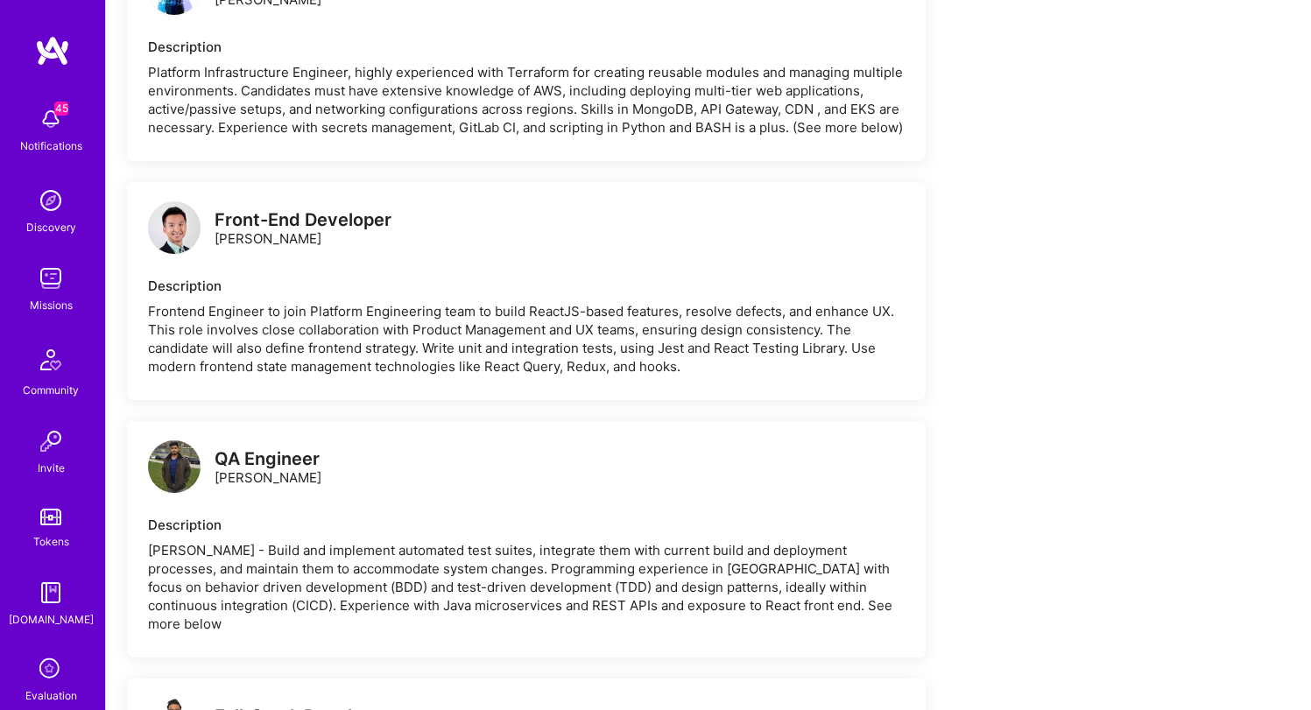
scroll to position [1977, 0]
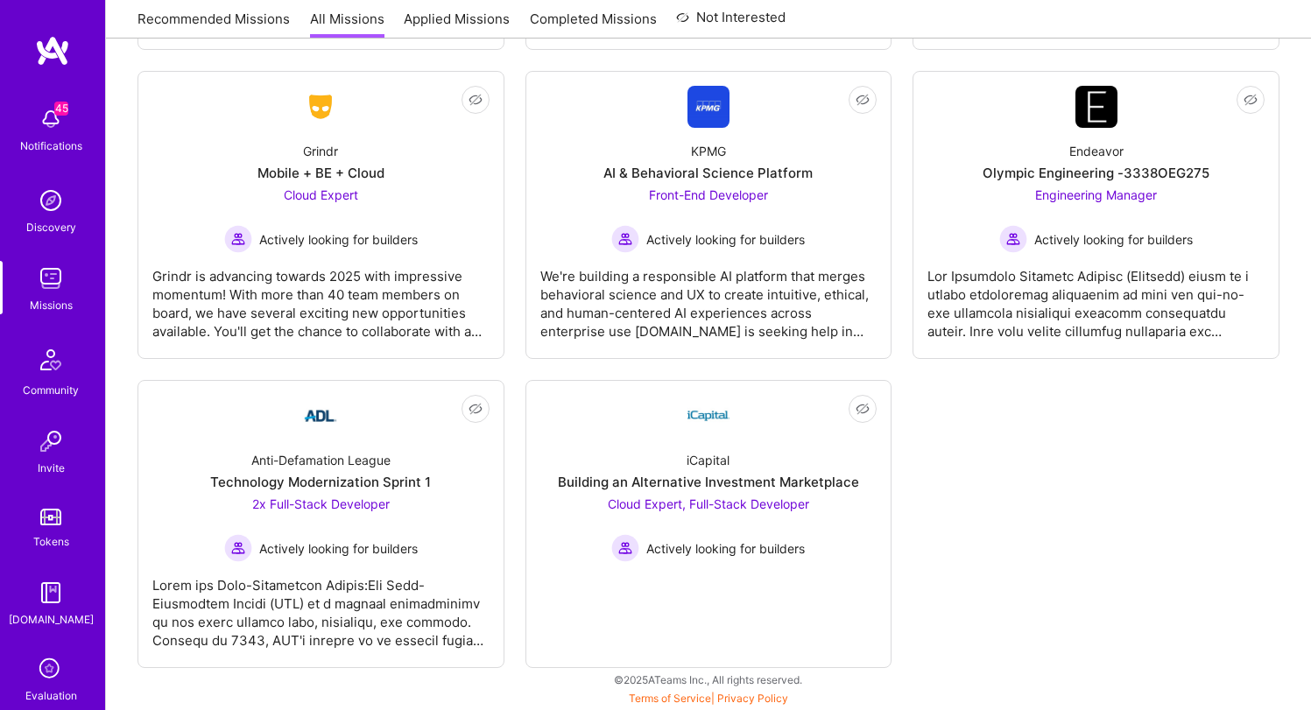
scroll to position [1534, 0]
click at [343, 477] on div "Technology Modernization Sprint 1" at bounding box center [320, 482] width 221 height 18
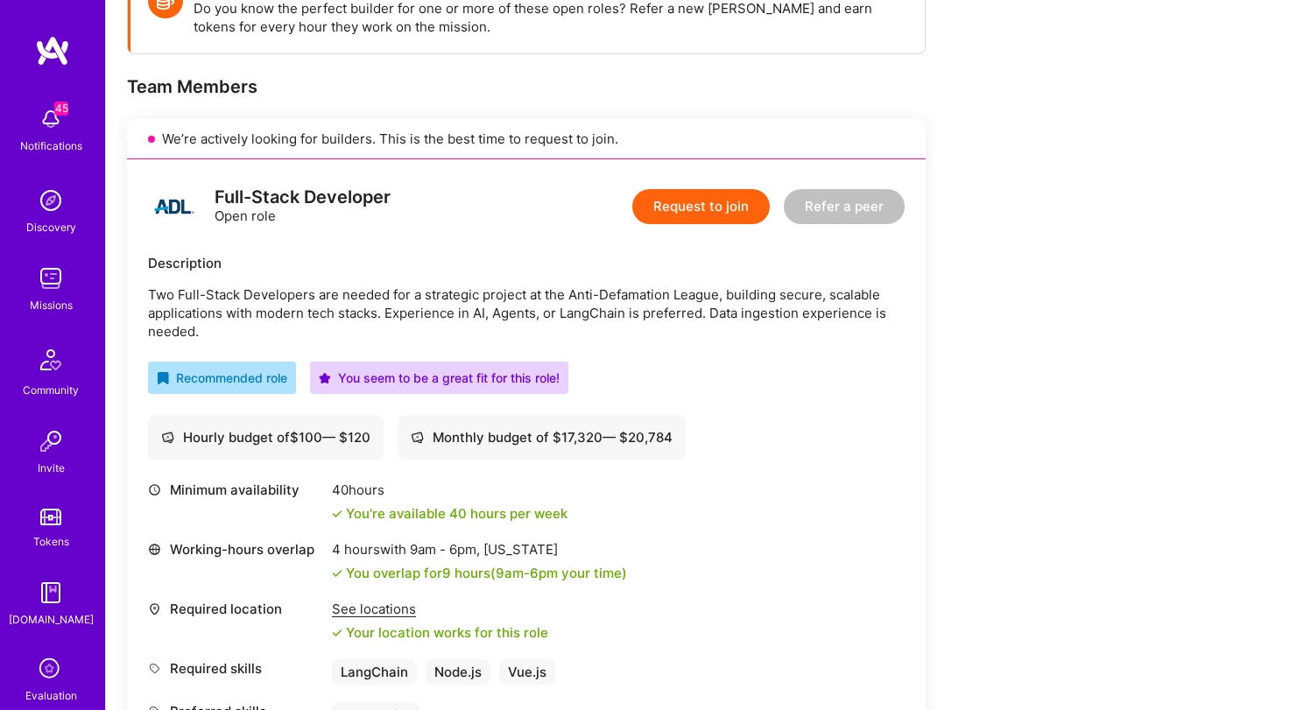
scroll to position [293, 0]
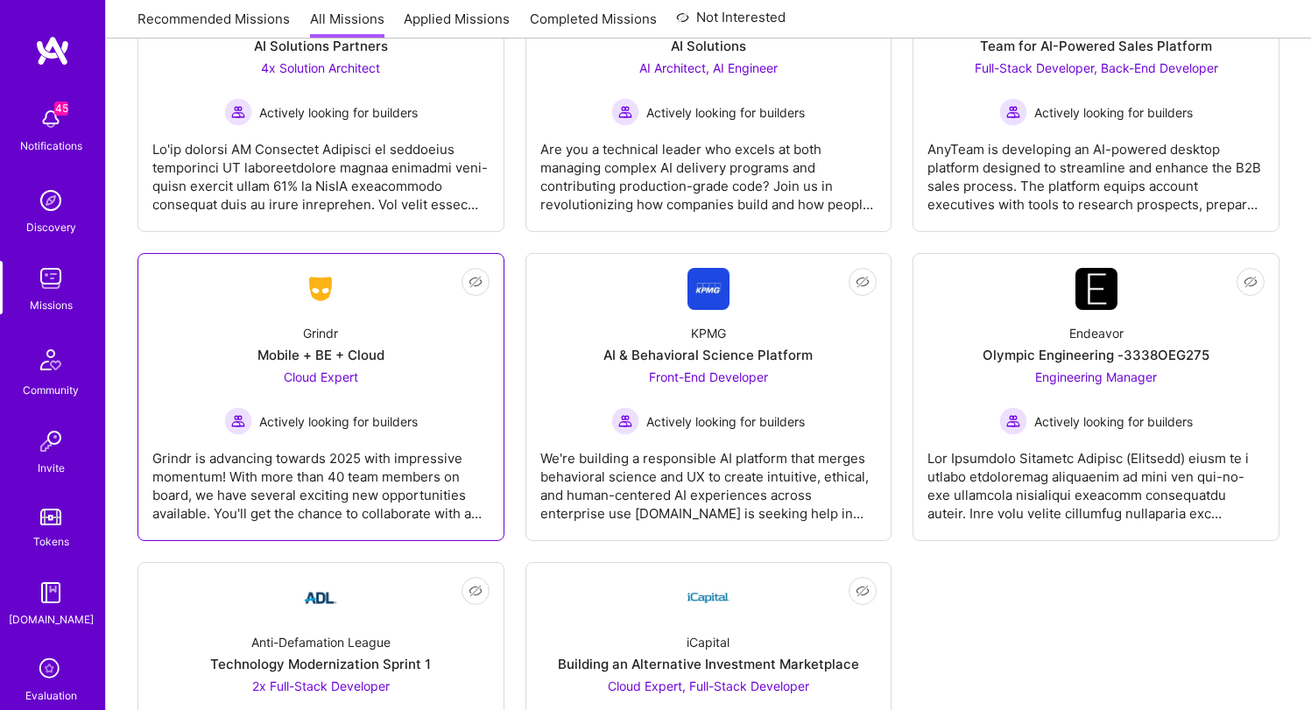
scroll to position [1351, 0]
click at [350, 405] on div "Cloud Expert Actively looking for builders" at bounding box center [321, 402] width 194 height 67
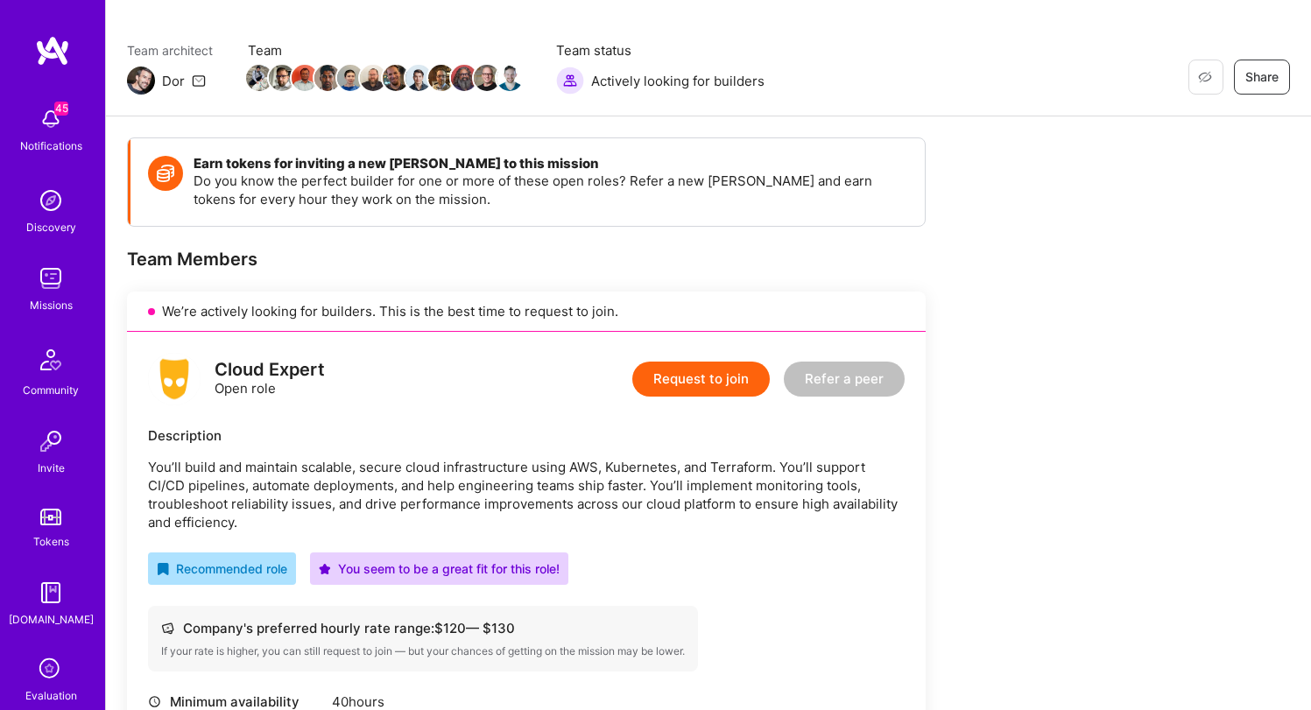
scroll to position [117, 0]
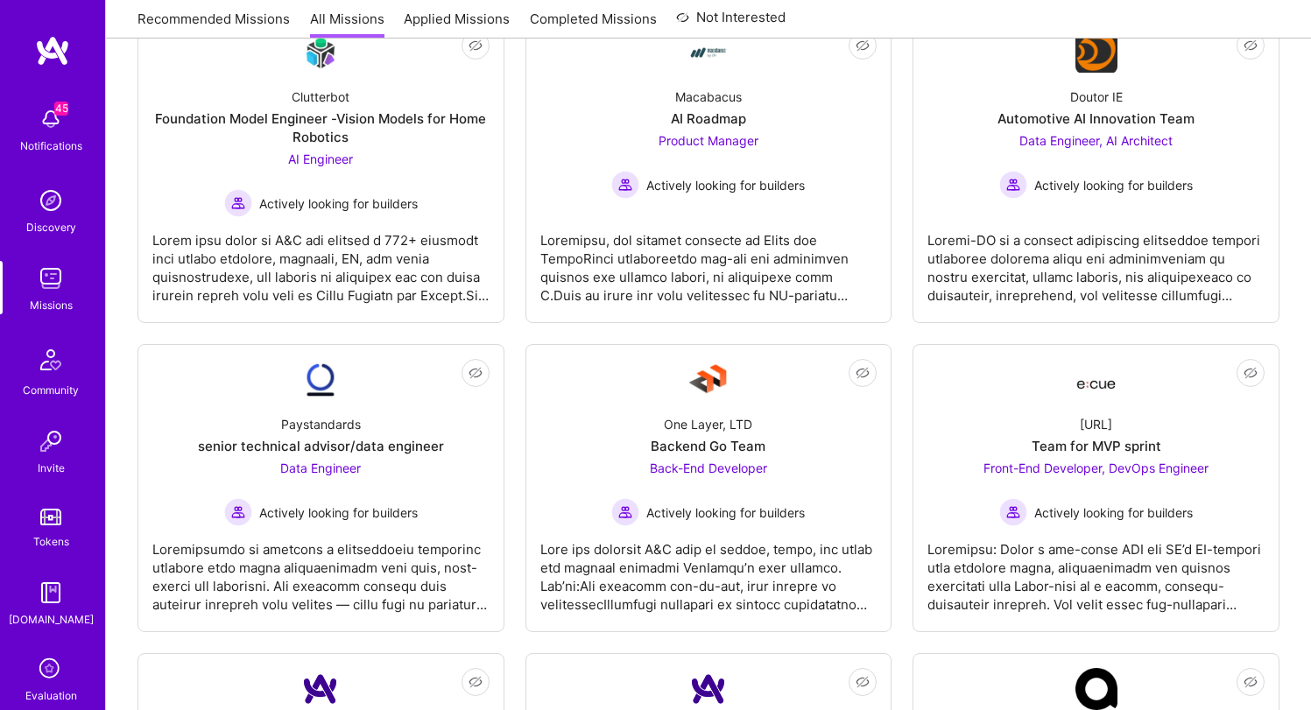
scroll to position [639, 0]
